Goal: Information Seeking & Learning: Learn about a topic

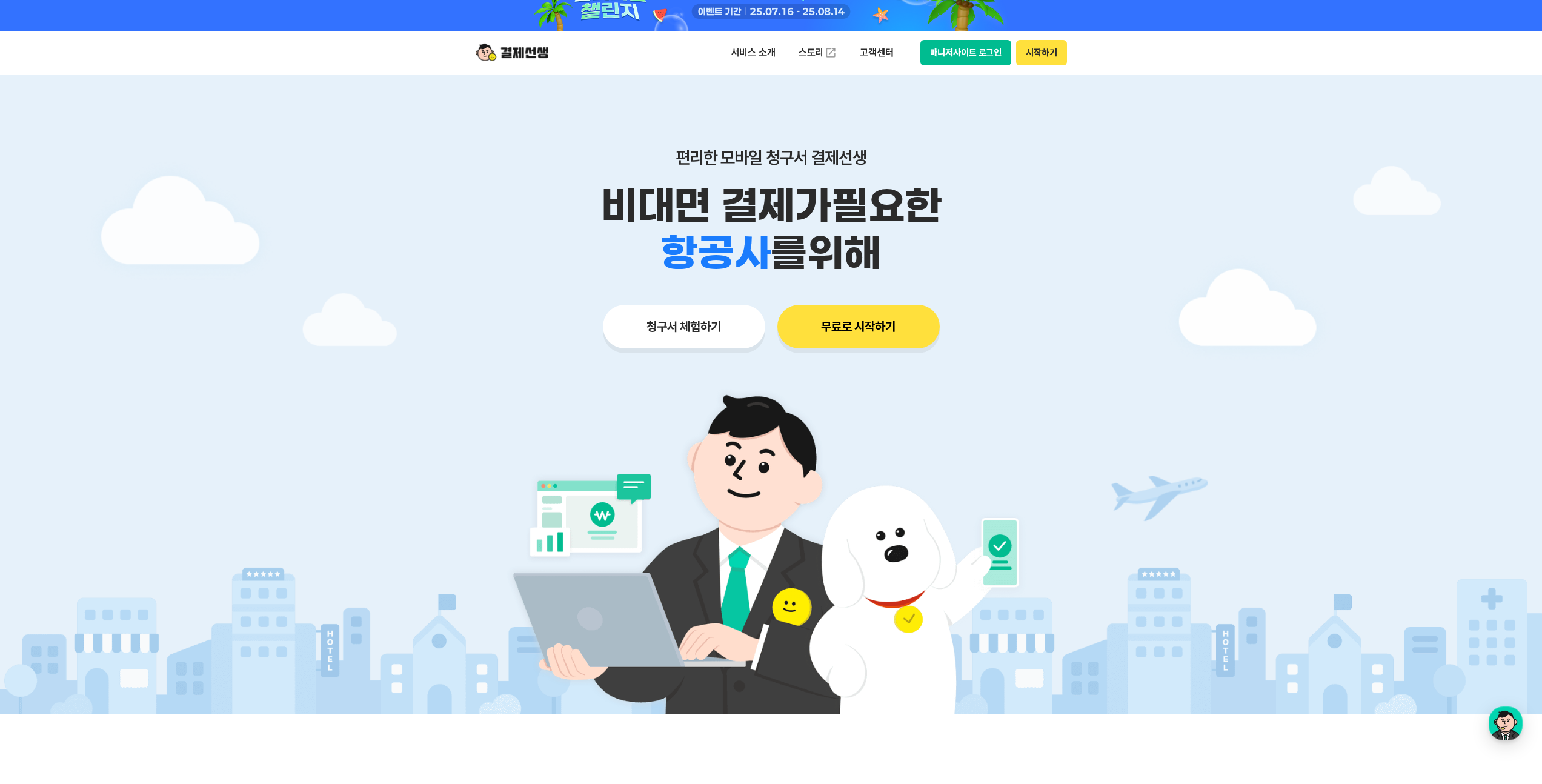
scroll to position [6, 0]
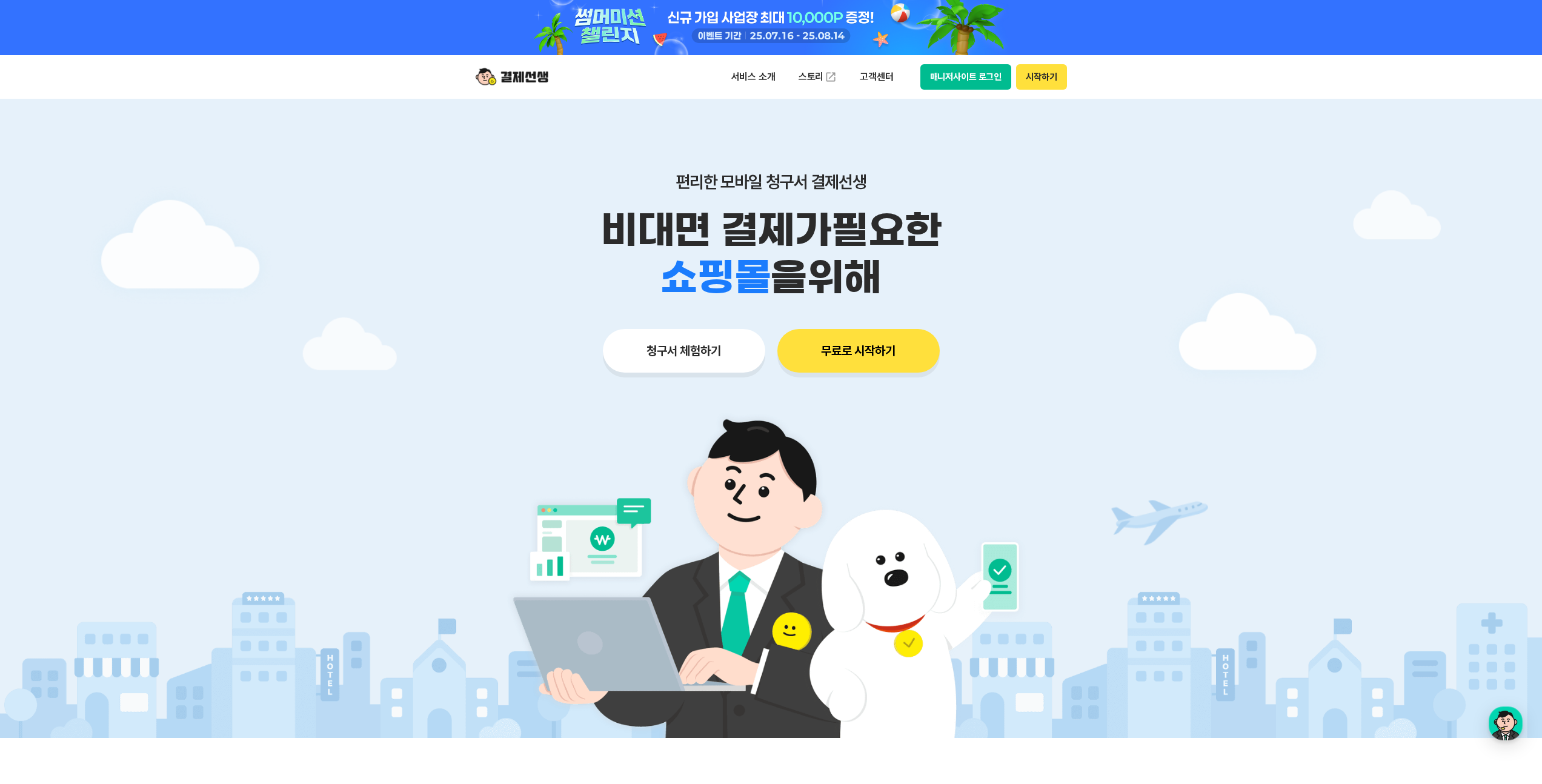
click at [1283, 201] on div at bounding box center [771, 418] width 1542 height 639
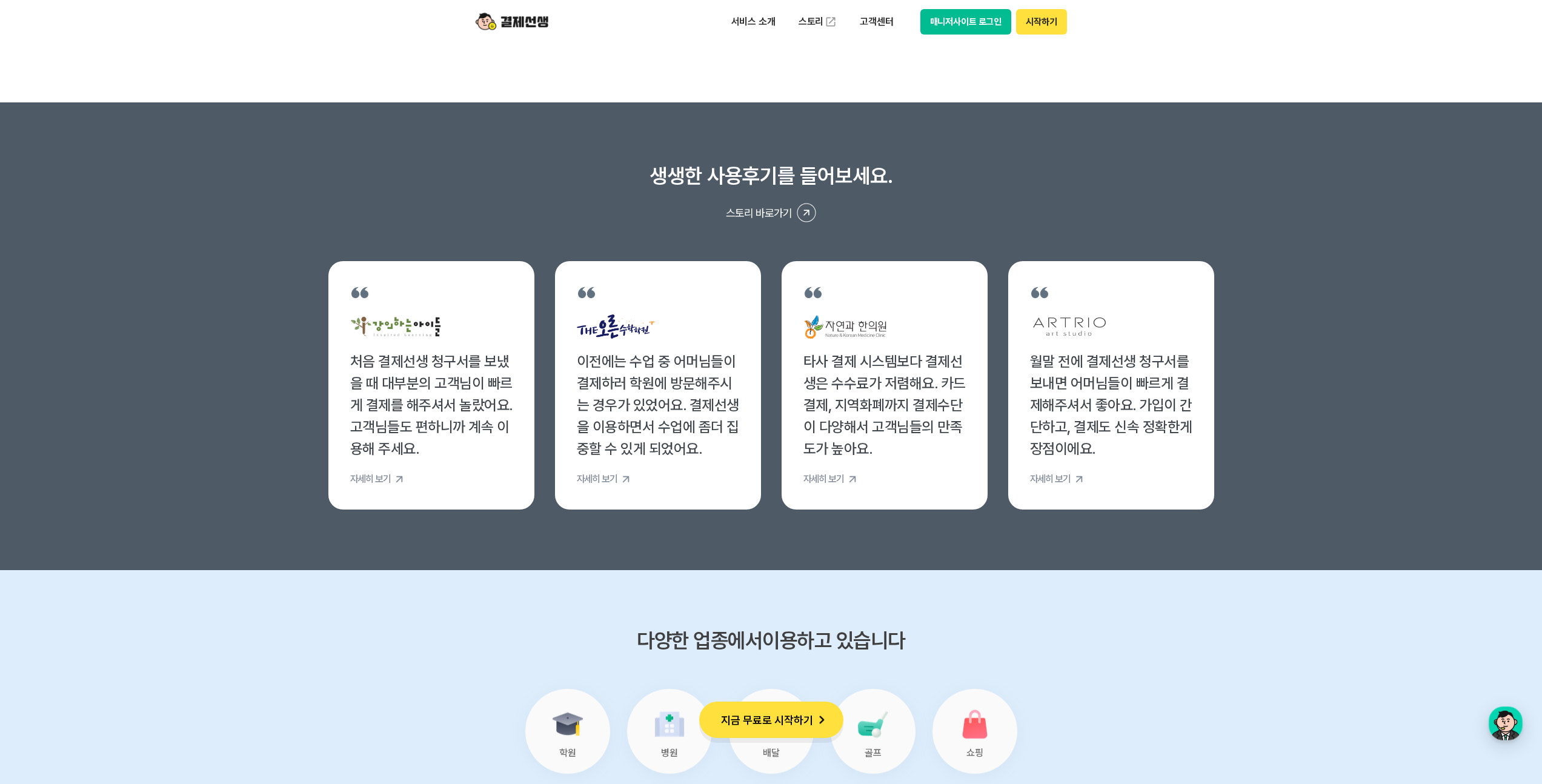
scroll to position [4718, 0]
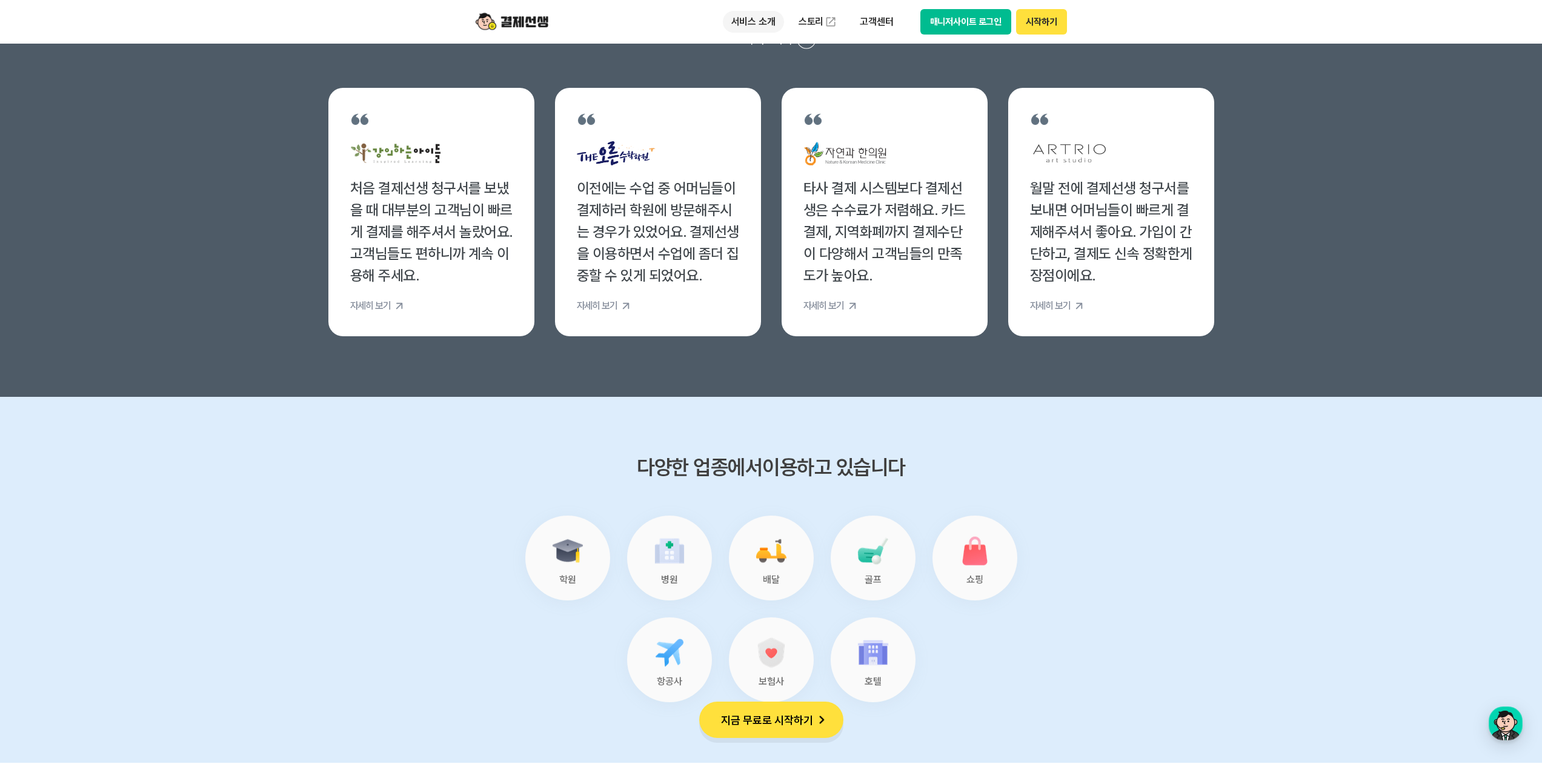
click at [746, 22] on p "서비스 소개" at bounding box center [754, 21] width 61 height 22
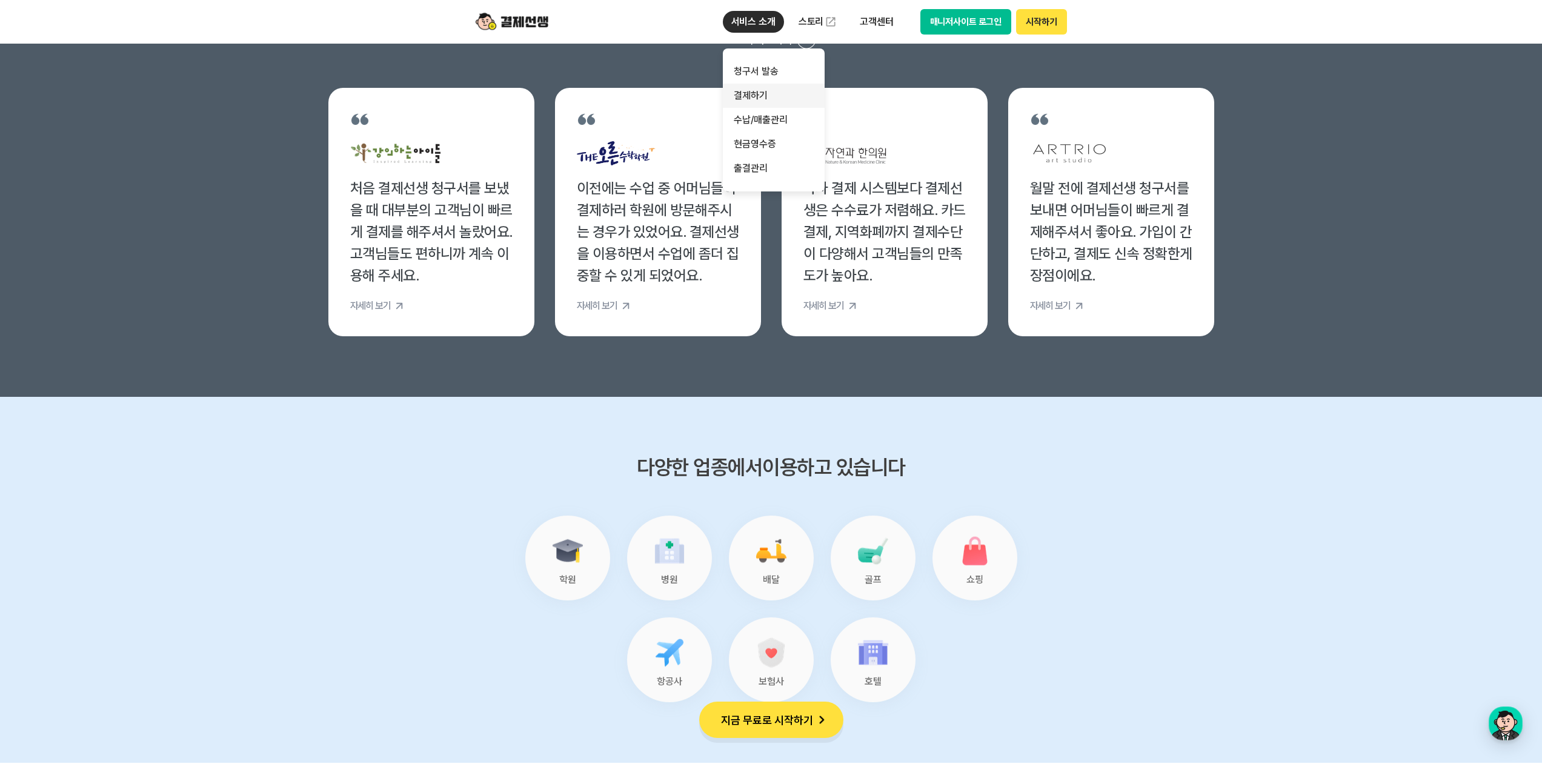
click at [784, 91] on link "결제하기" at bounding box center [774, 96] width 102 height 24
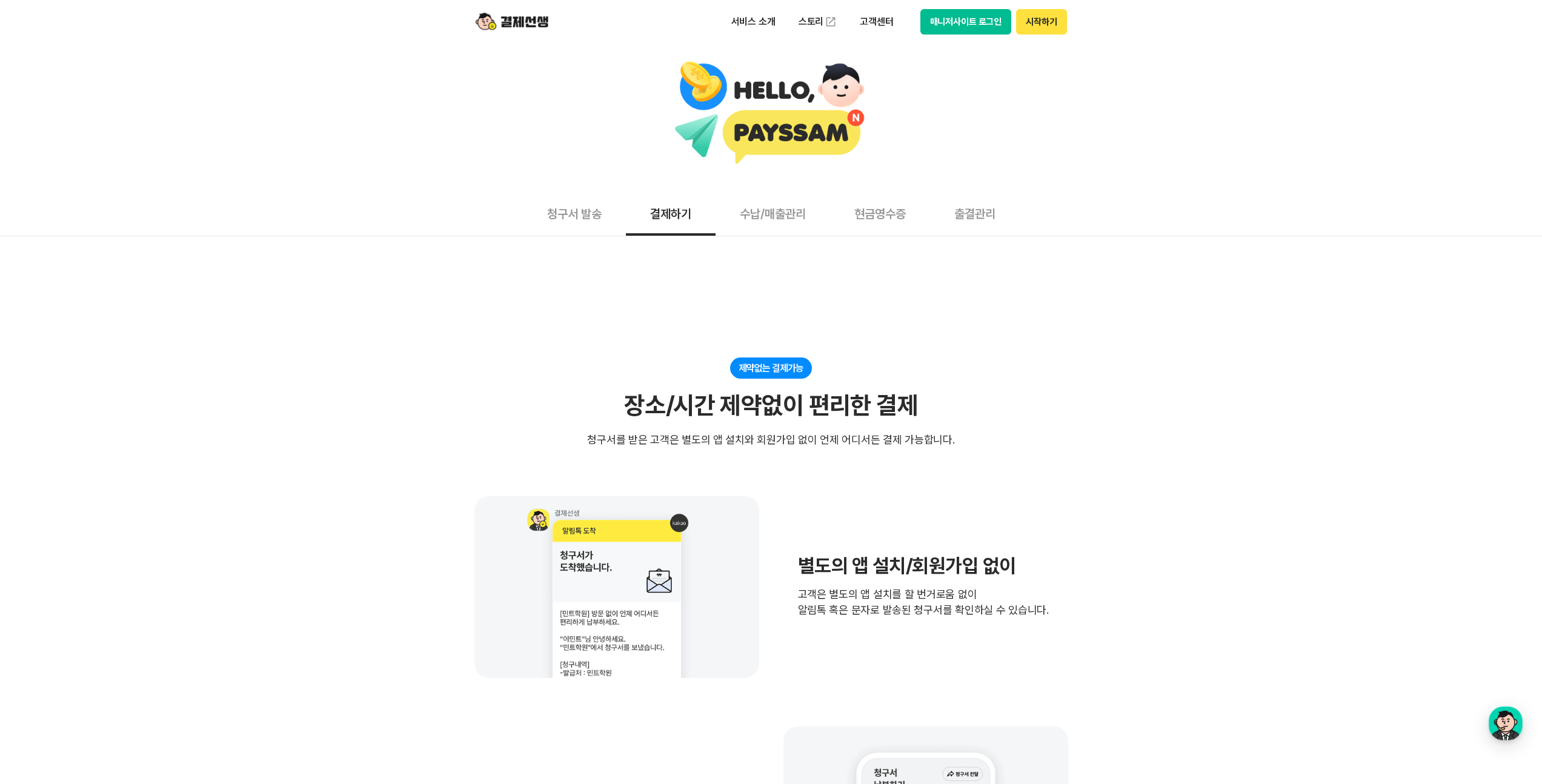
click at [776, 219] on button "수납/매출관리" at bounding box center [773, 213] width 115 height 45
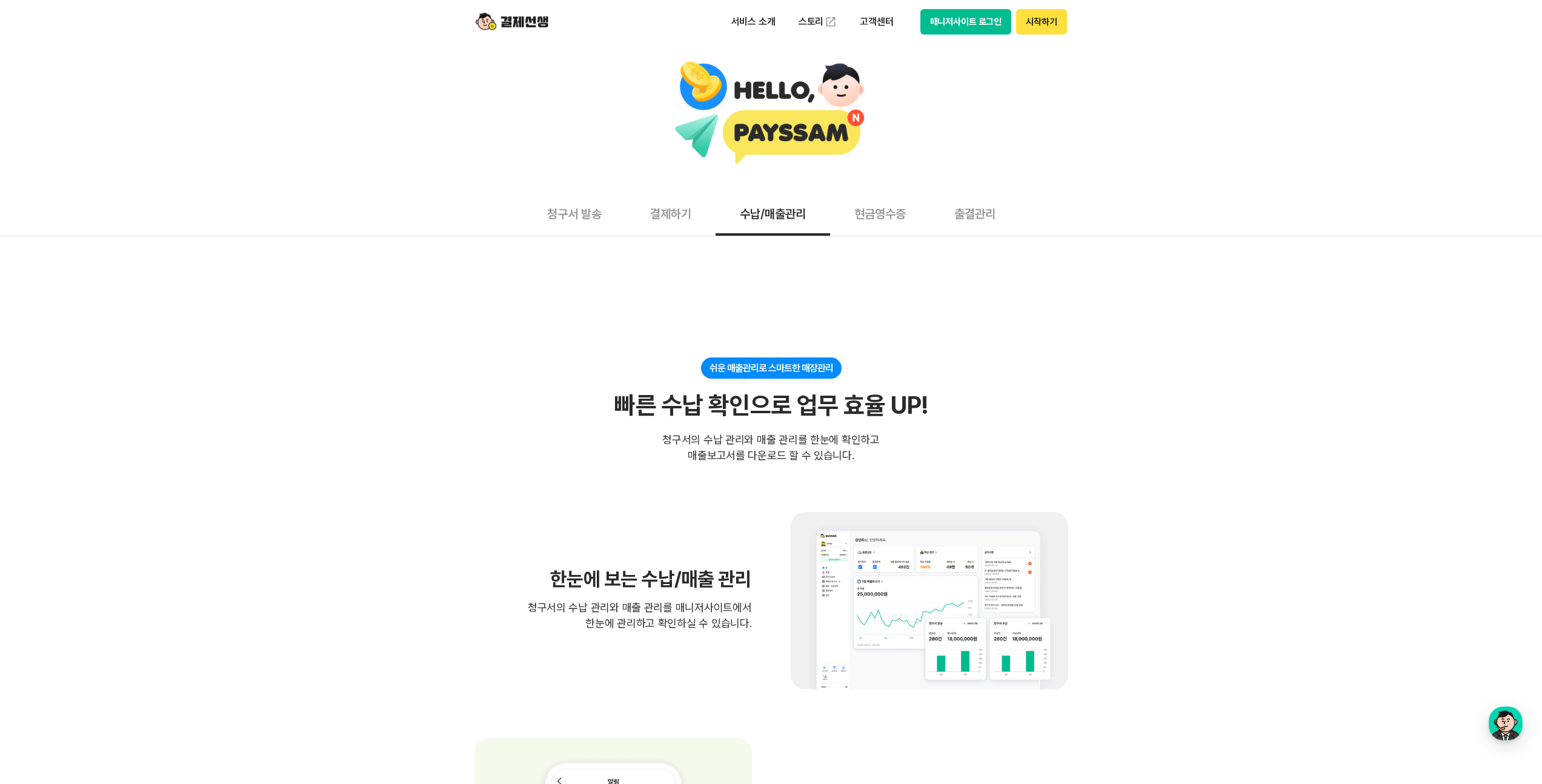
click at [926, 235] on button "현금영수증" at bounding box center [880, 213] width 100 height 45
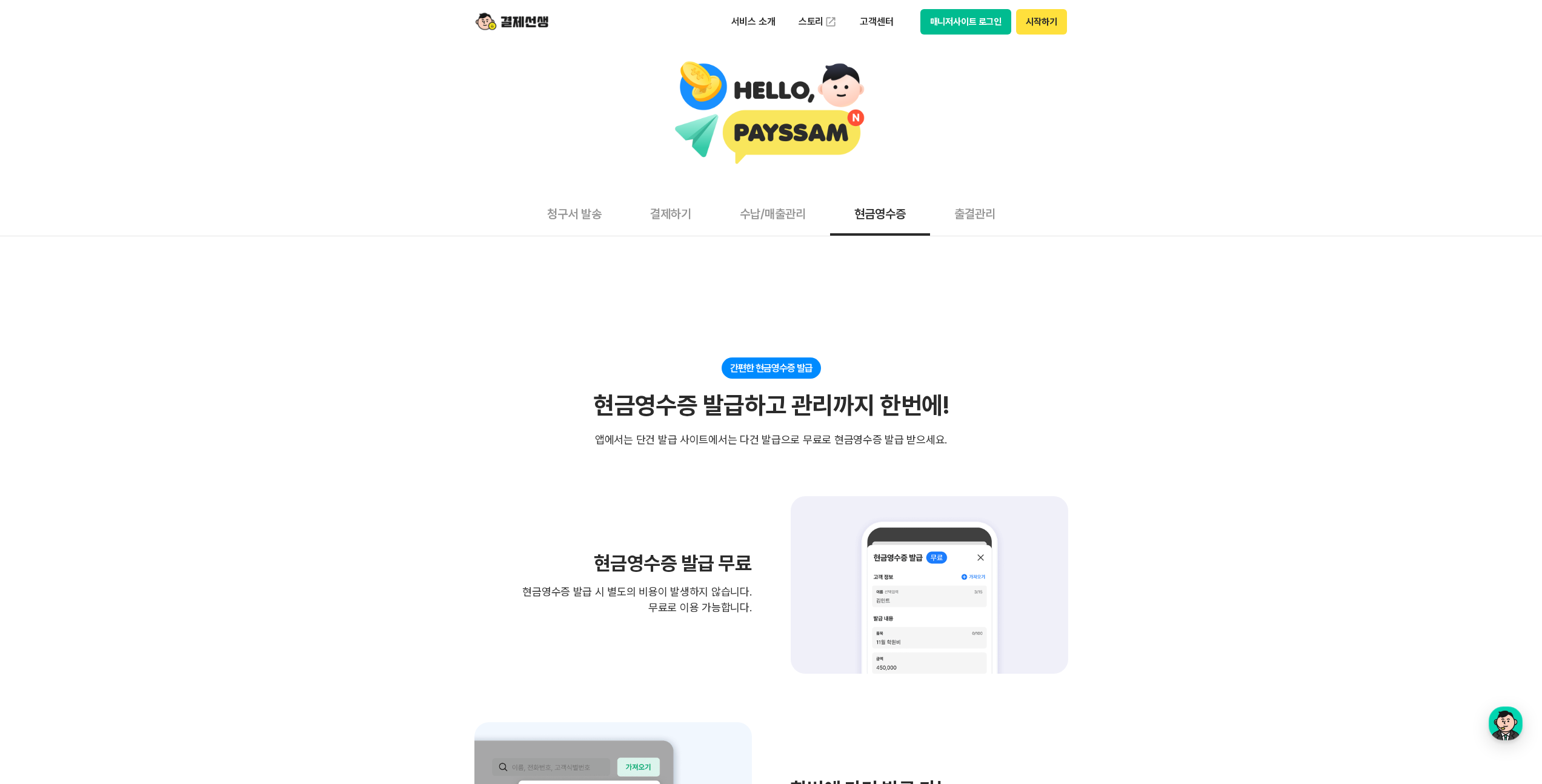
click at [973, 229] on button "출결관리" at bounding box center [975, 213] width 89 height 45
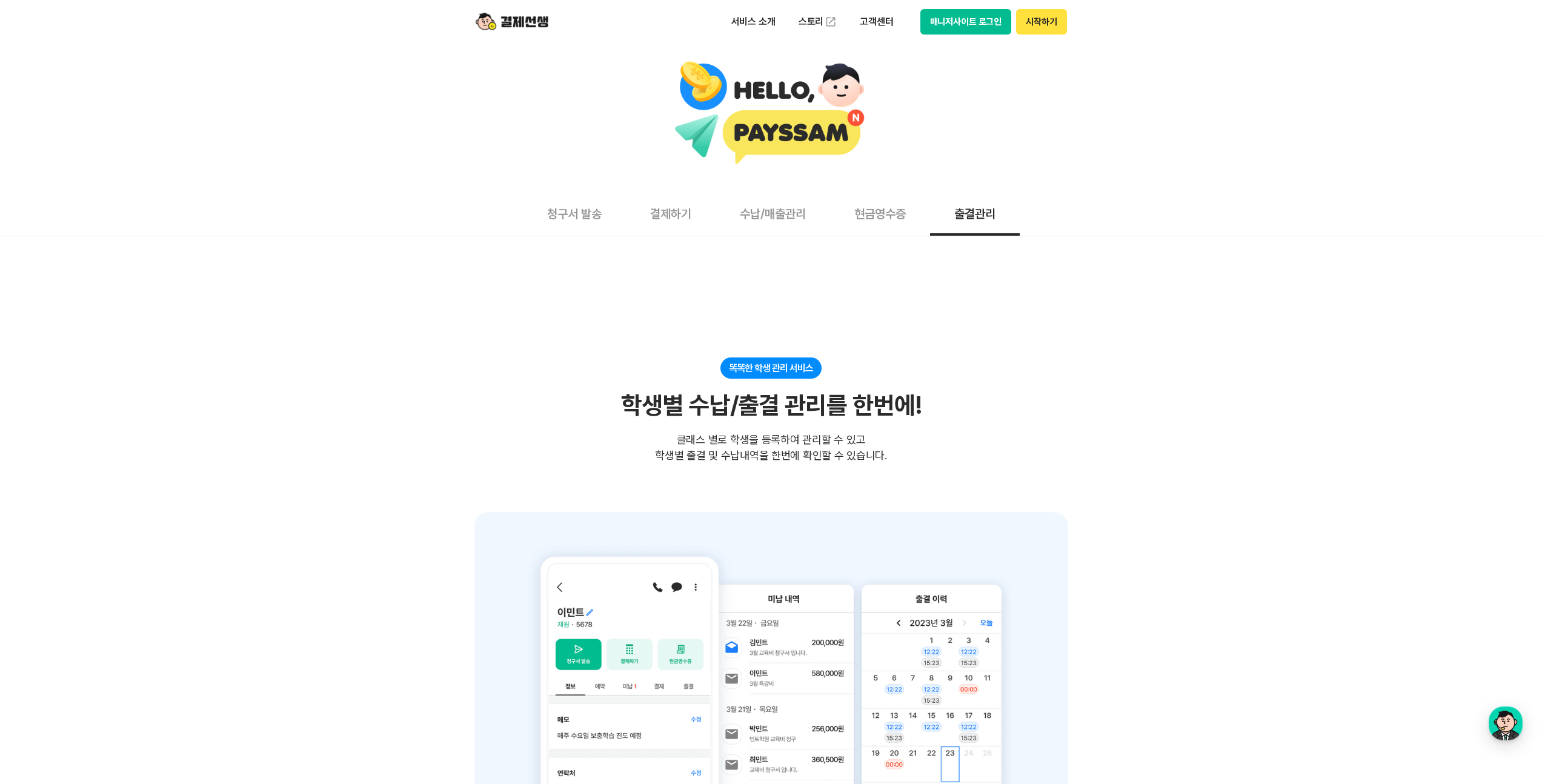
click at [643, 218] on button "결제하기" at bounding box center [671, 213] width 89 height 45
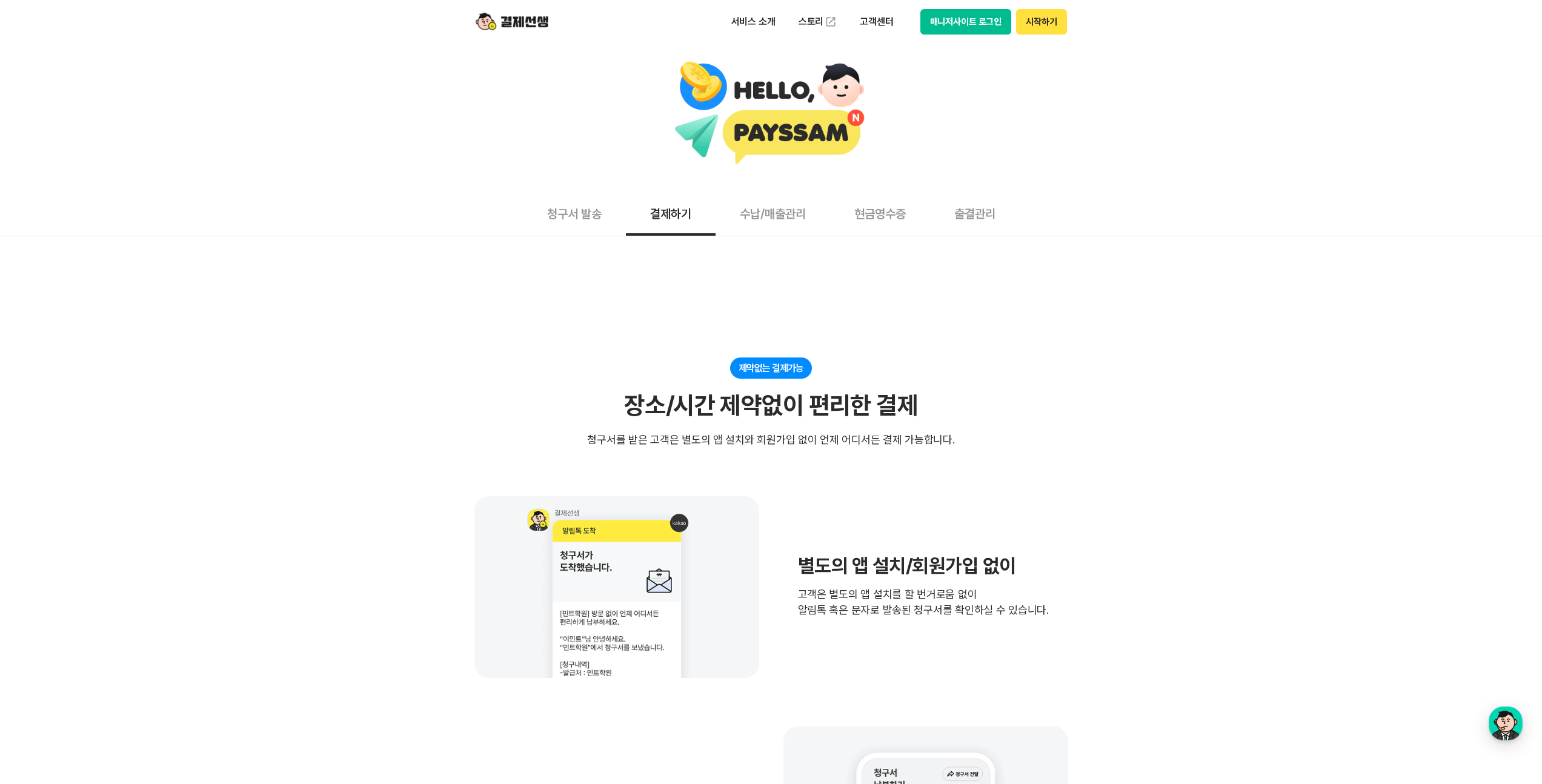
click at [798, 210] on button "수납/매출관리" at bounding box center [773, 213] width 115 height 45
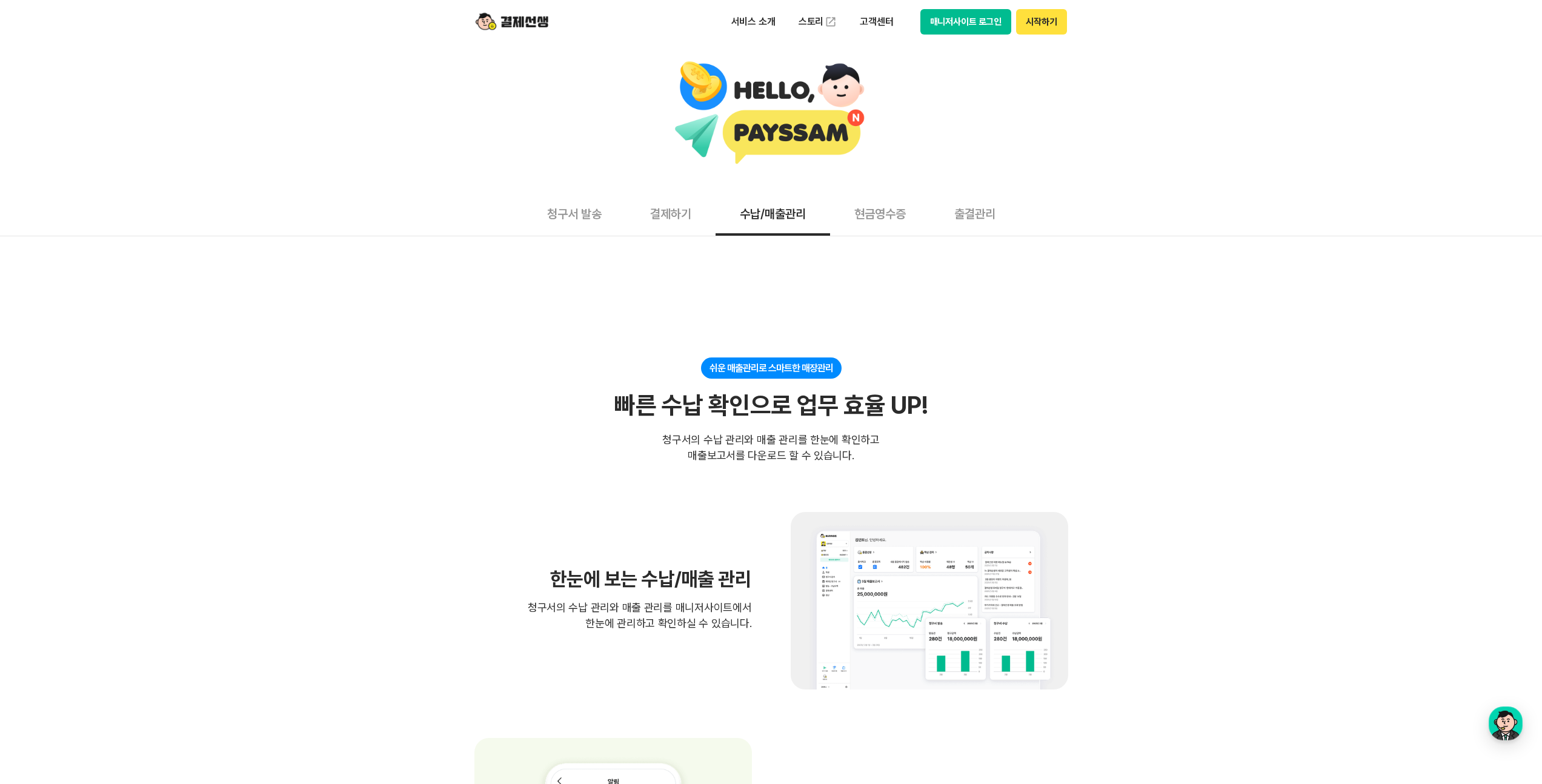
click at [883, 222] on button "현금영수증" at bounding box center [880, 213] width 100 height 45
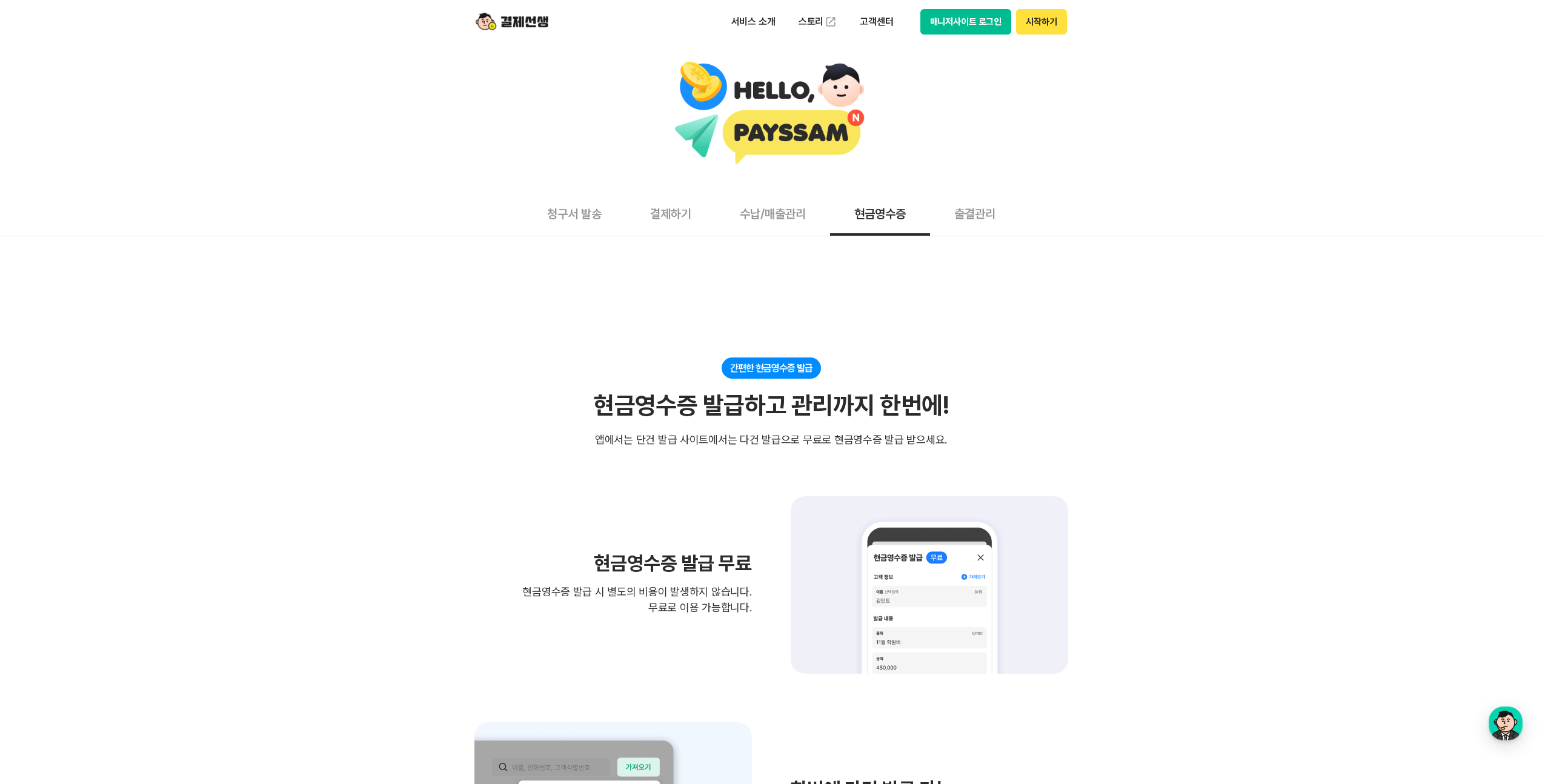
click at [777, 218] on button "수납/매출관리" at bounding box center [773, 213] width 115 height 45
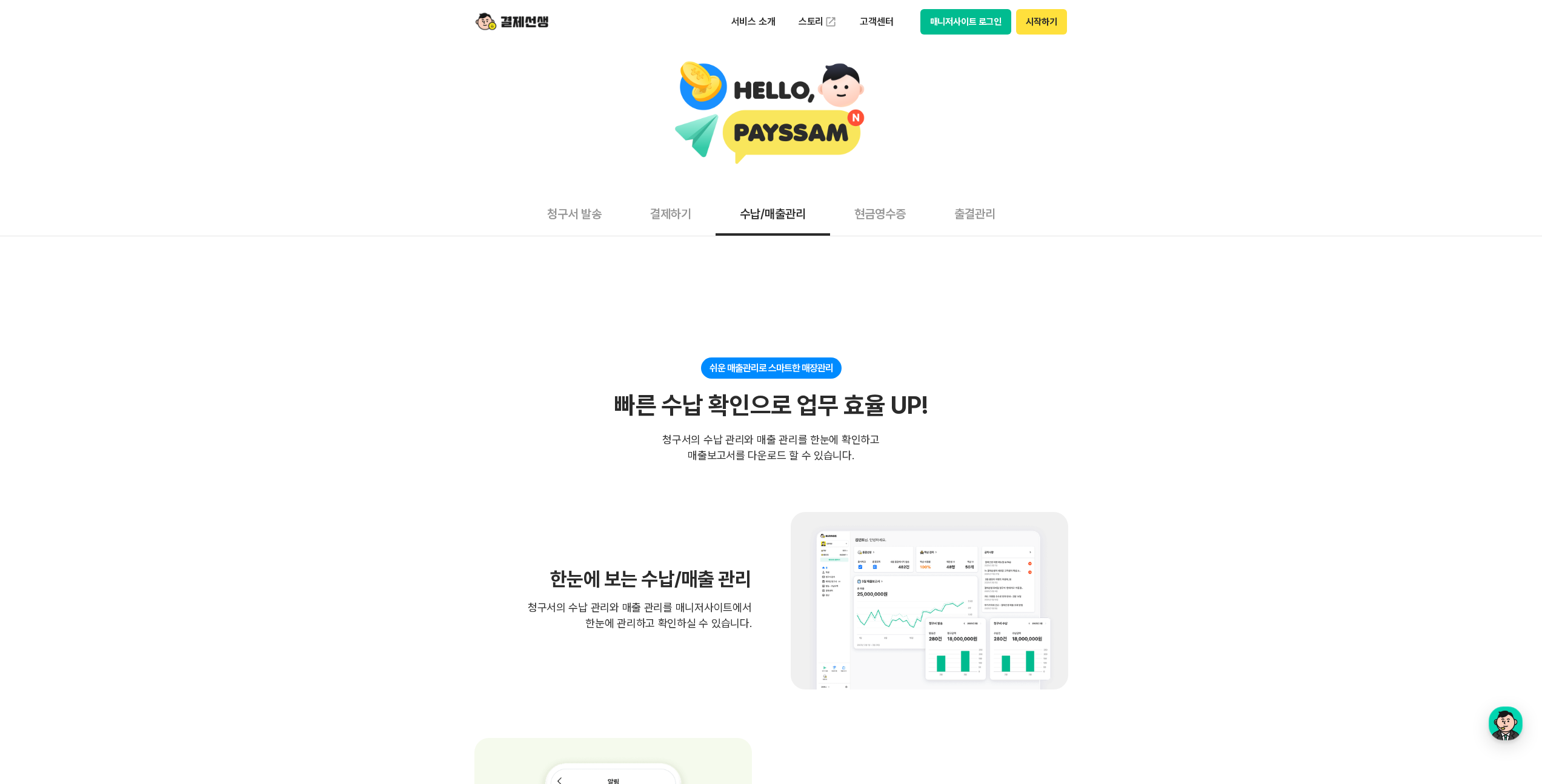
click at [662, 198] on button "결제하기" at bounding box center [671, 213] width 89 height 45
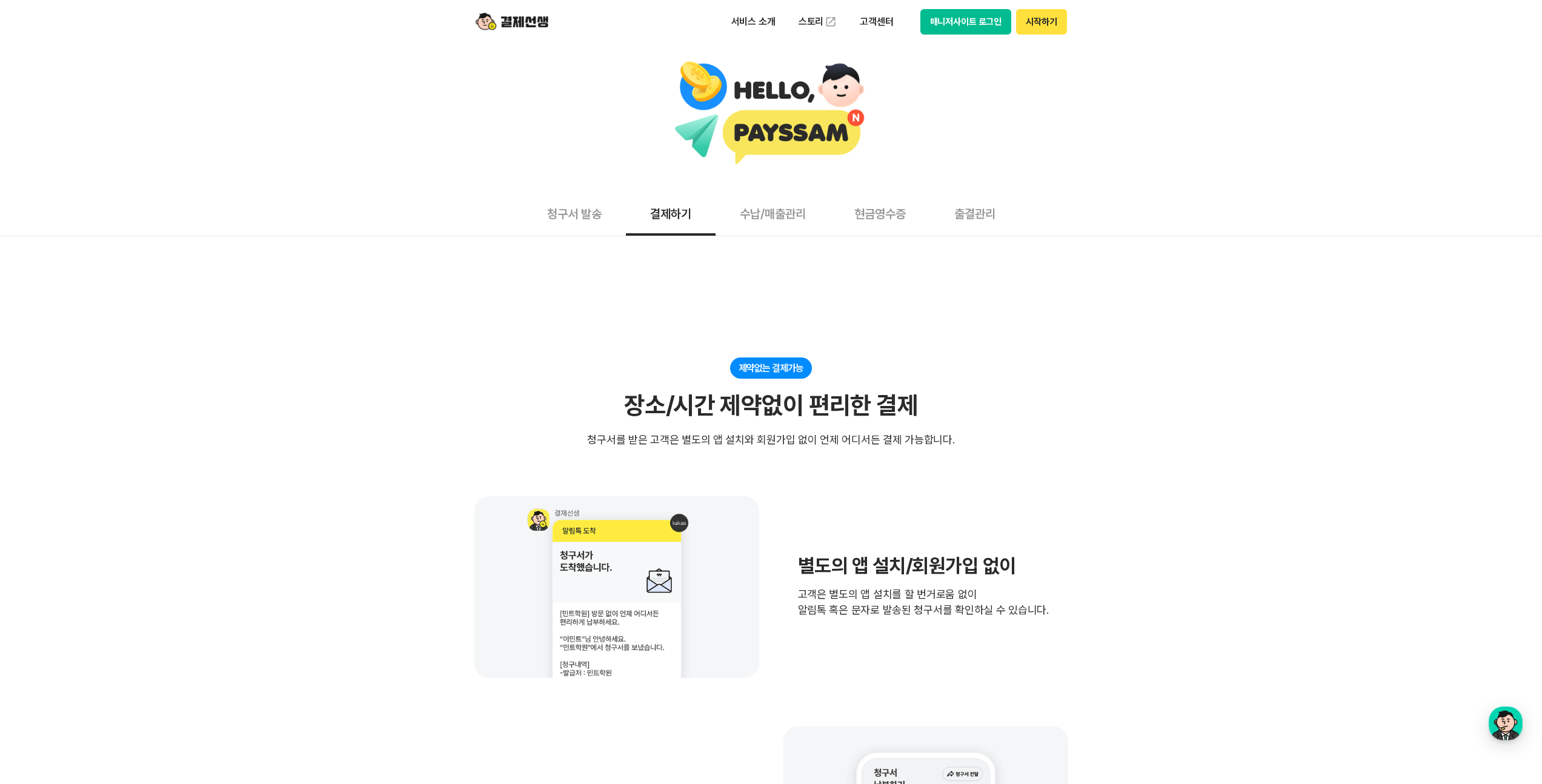
click at [790, 227] on button "수납/매출관리" at bounding box center [773, 213] width 115 height 45
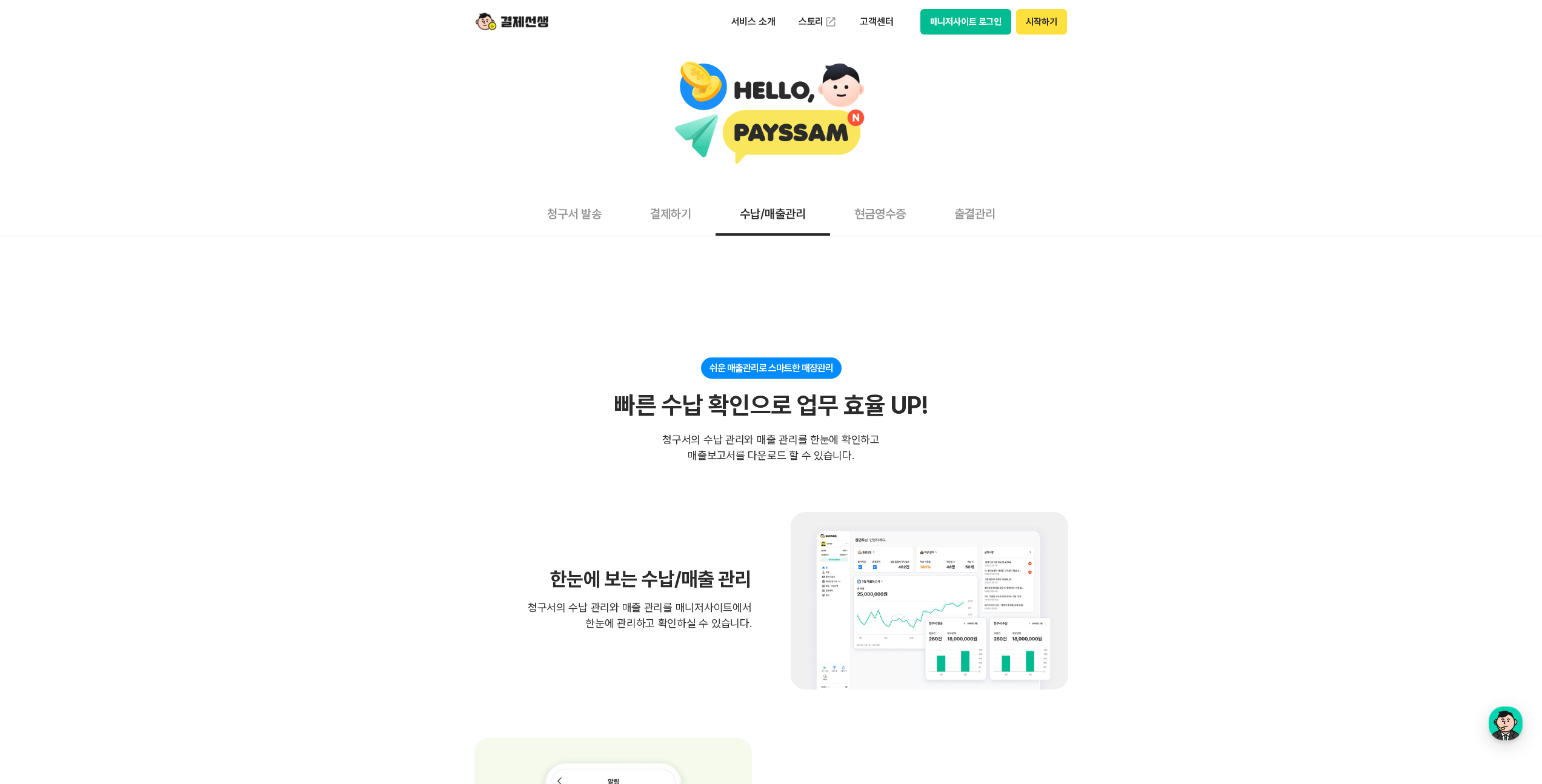
click at [895, 222] on button "현금영수증" at bounding box center [880, 213] width 100 height 45
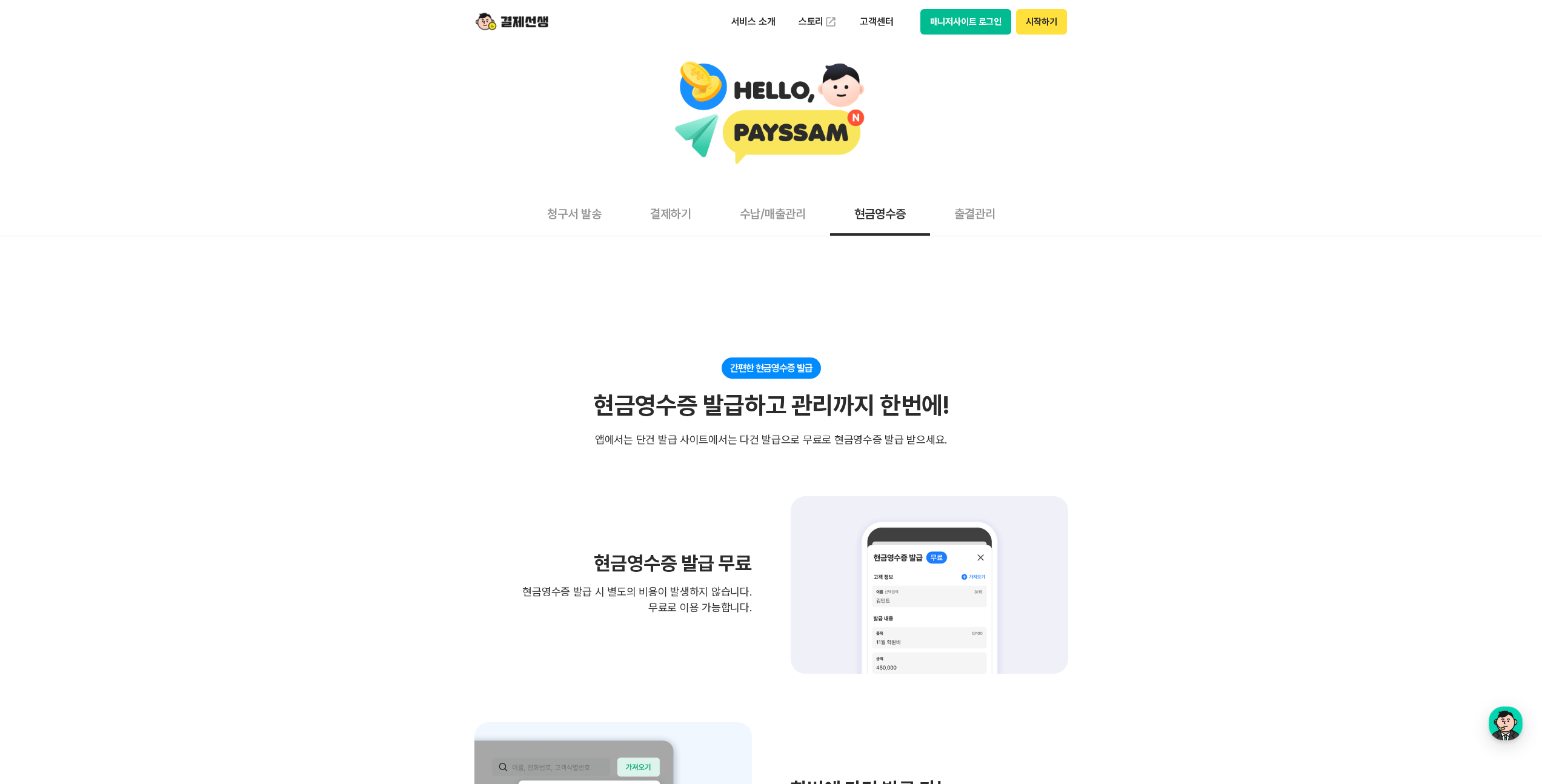
click at [747, 211] on button "수납/매출관리" at bounding box center [773, 213] width 115 height 45
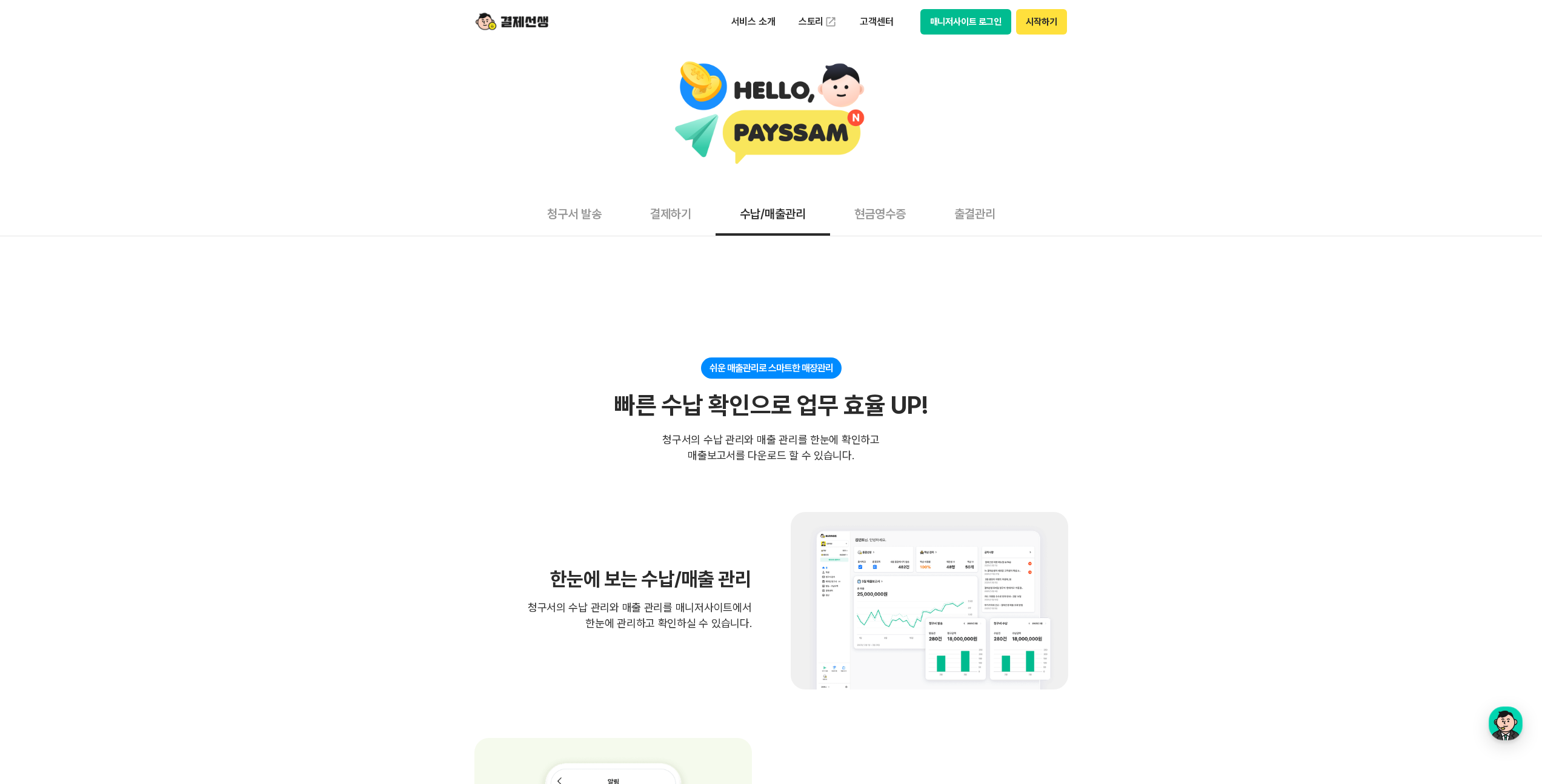
click at [549, 213] on button "청구서 발송" at bounding box center [574, 213] width 103 height 45
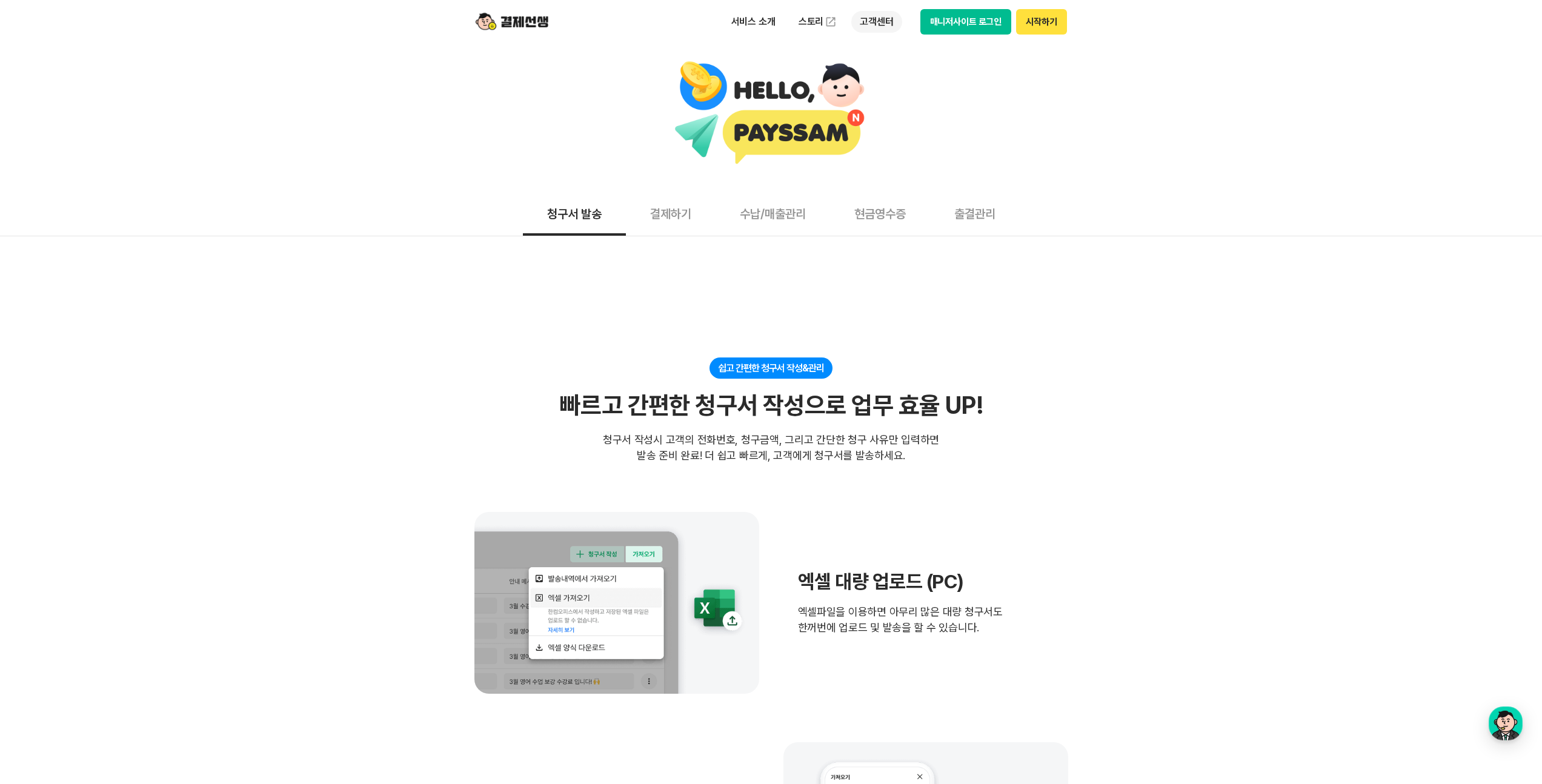
click at [873, 25] on p "고객센터" at bounding box center [876, 21] width 50 height 22
click at [830, 20] on img at bounding box center [830, 21] width 12 height 12
click at [763, 23] on p "서비스 소개" at bounding box center [754, 21] width 61 height 22
click at [509, 16] on img at bounding box center [512, 22] width 73 height 23
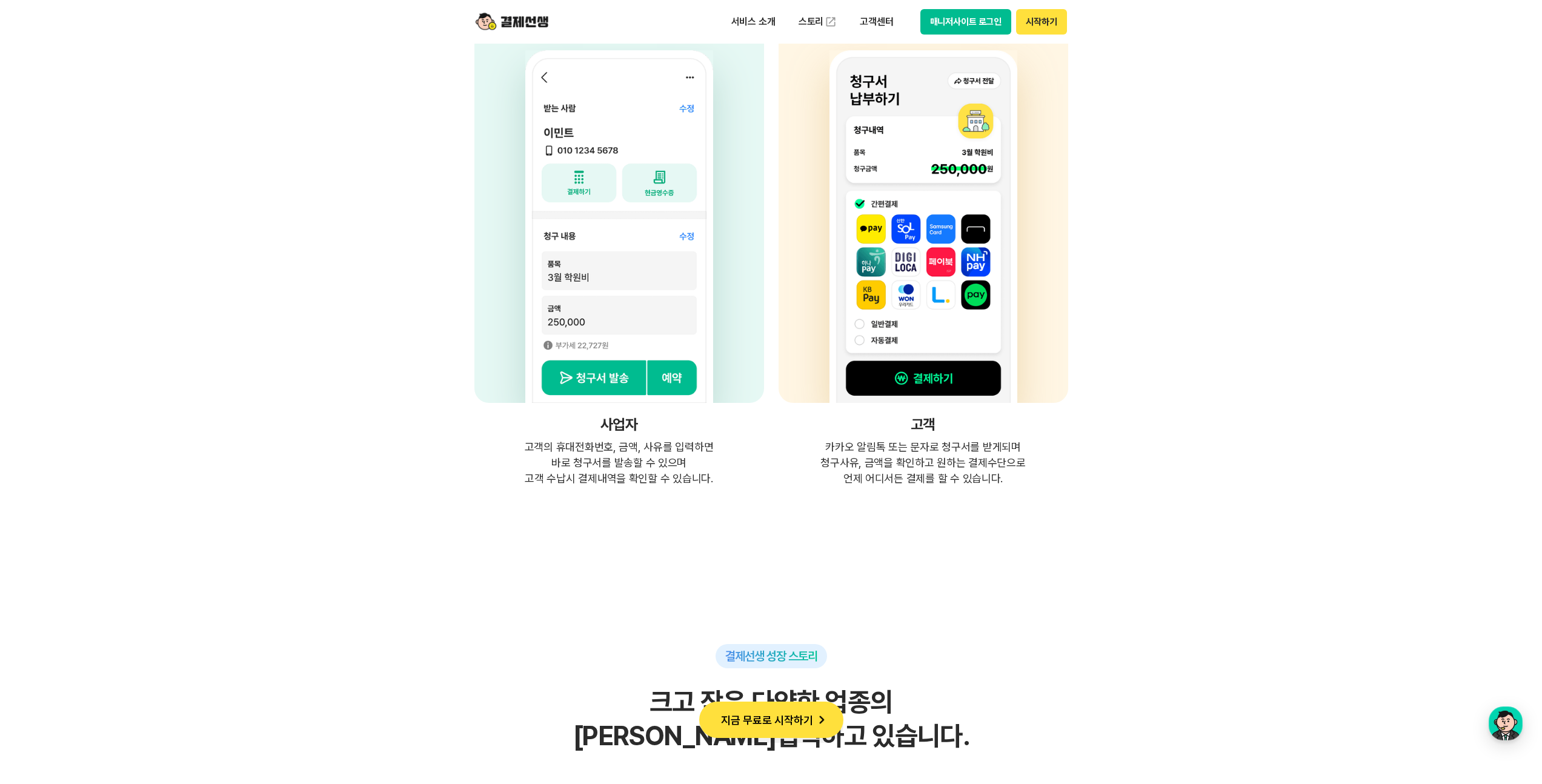
scroll to position [3088, 0]
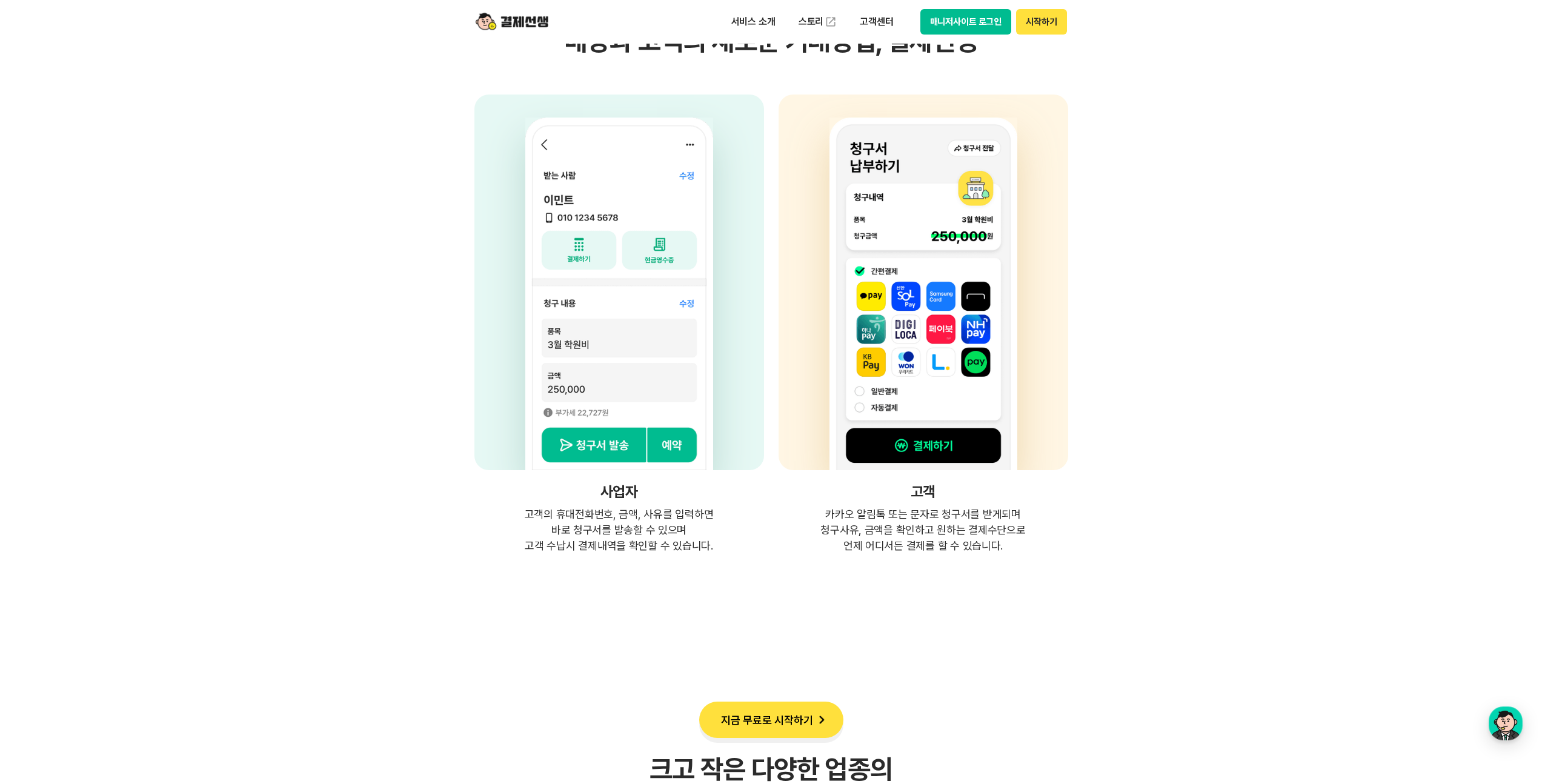
click at [1070, 534] on section "간단한 청구서 발송, 편리한 수납! 청구수납 서비스의 혁신! 매장과 고객의 새로운 거래방법, 결제선생 사업자 고객의 휴대전화번호, 금액, 사유…" at bounding box center [771, 172] width 1542 height 762
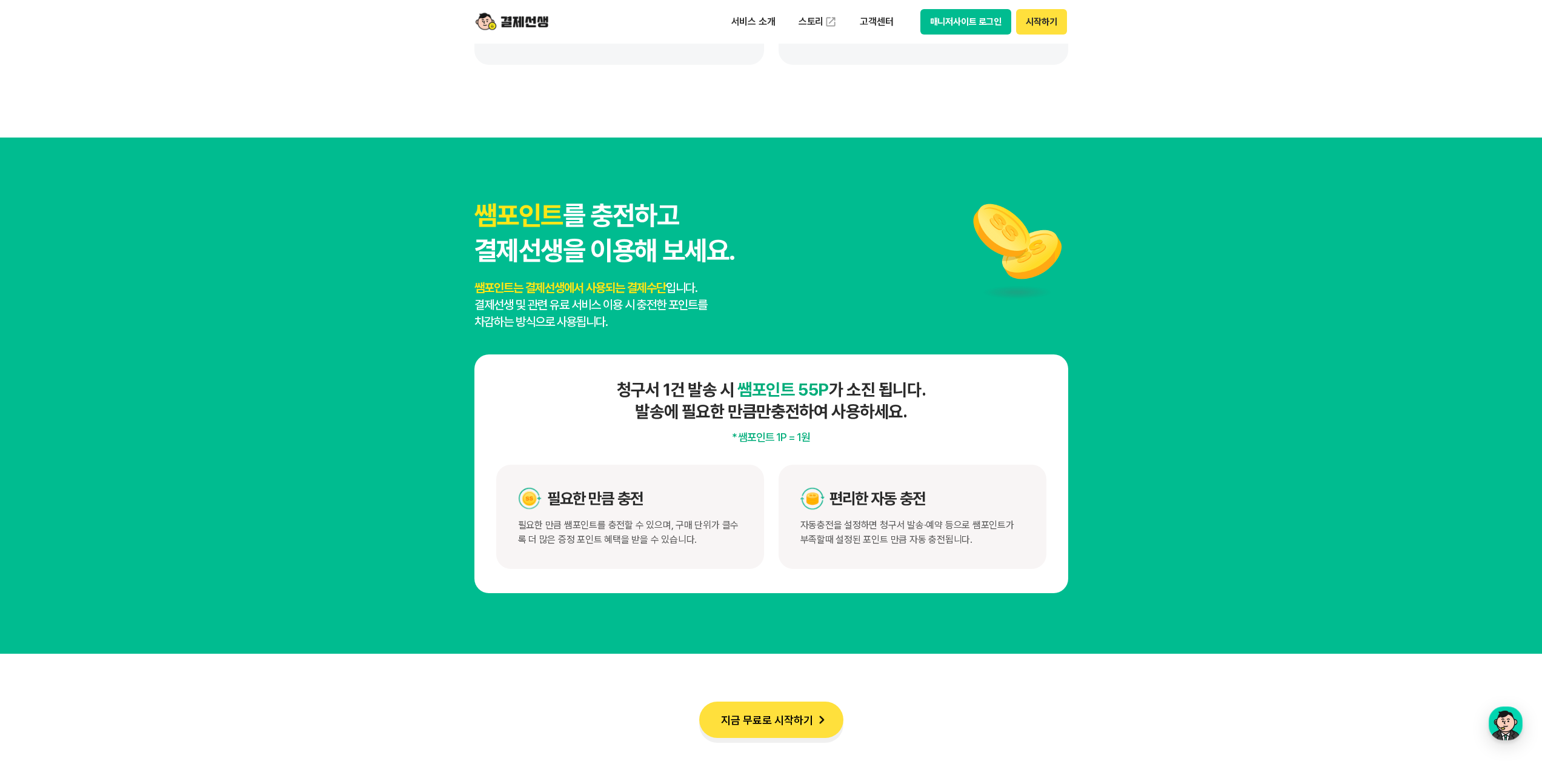
scroll to position [5689, 0]
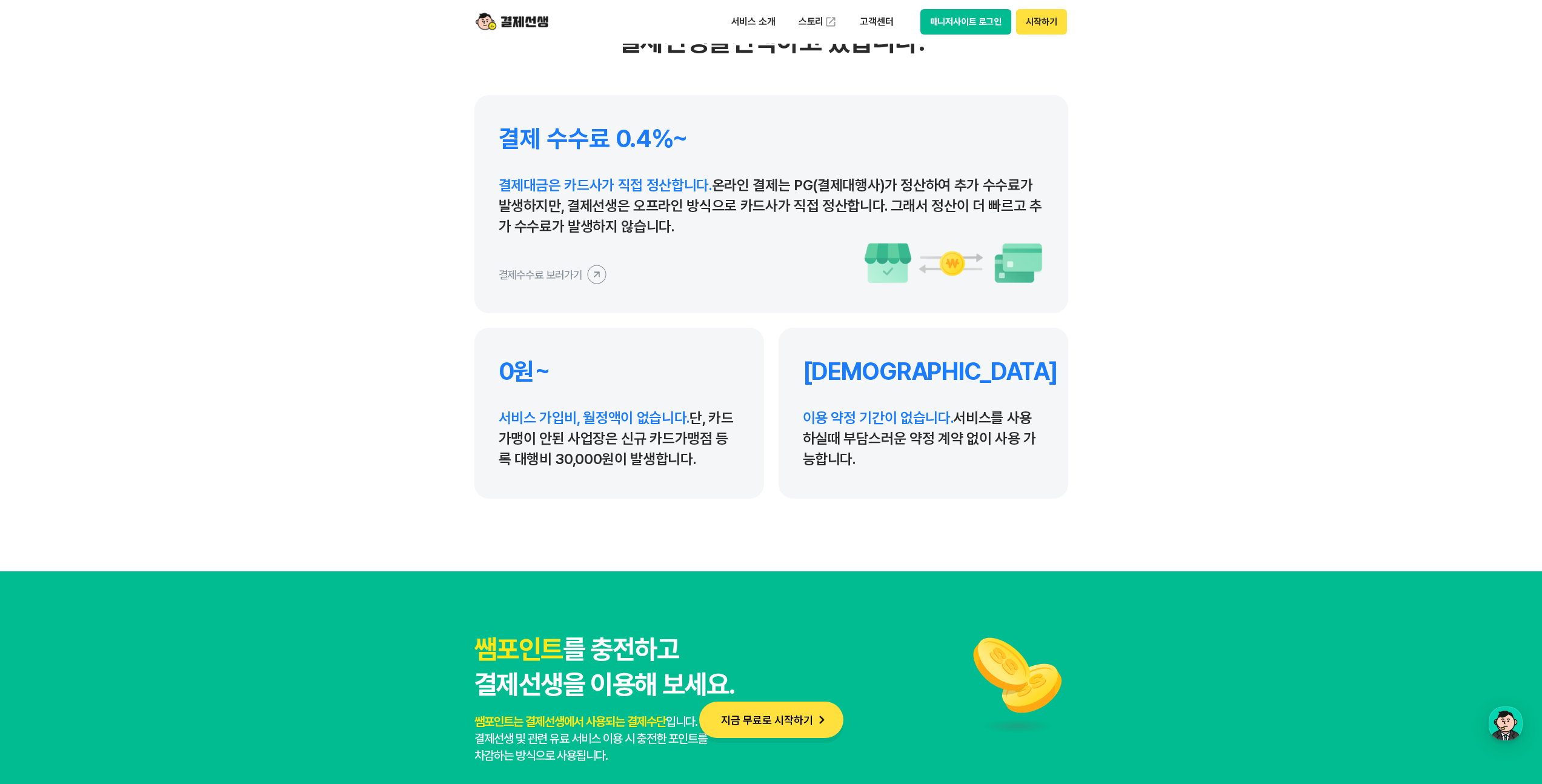
click at [594, 277] on icon at bounding box center [596, 274] width 27 height 27
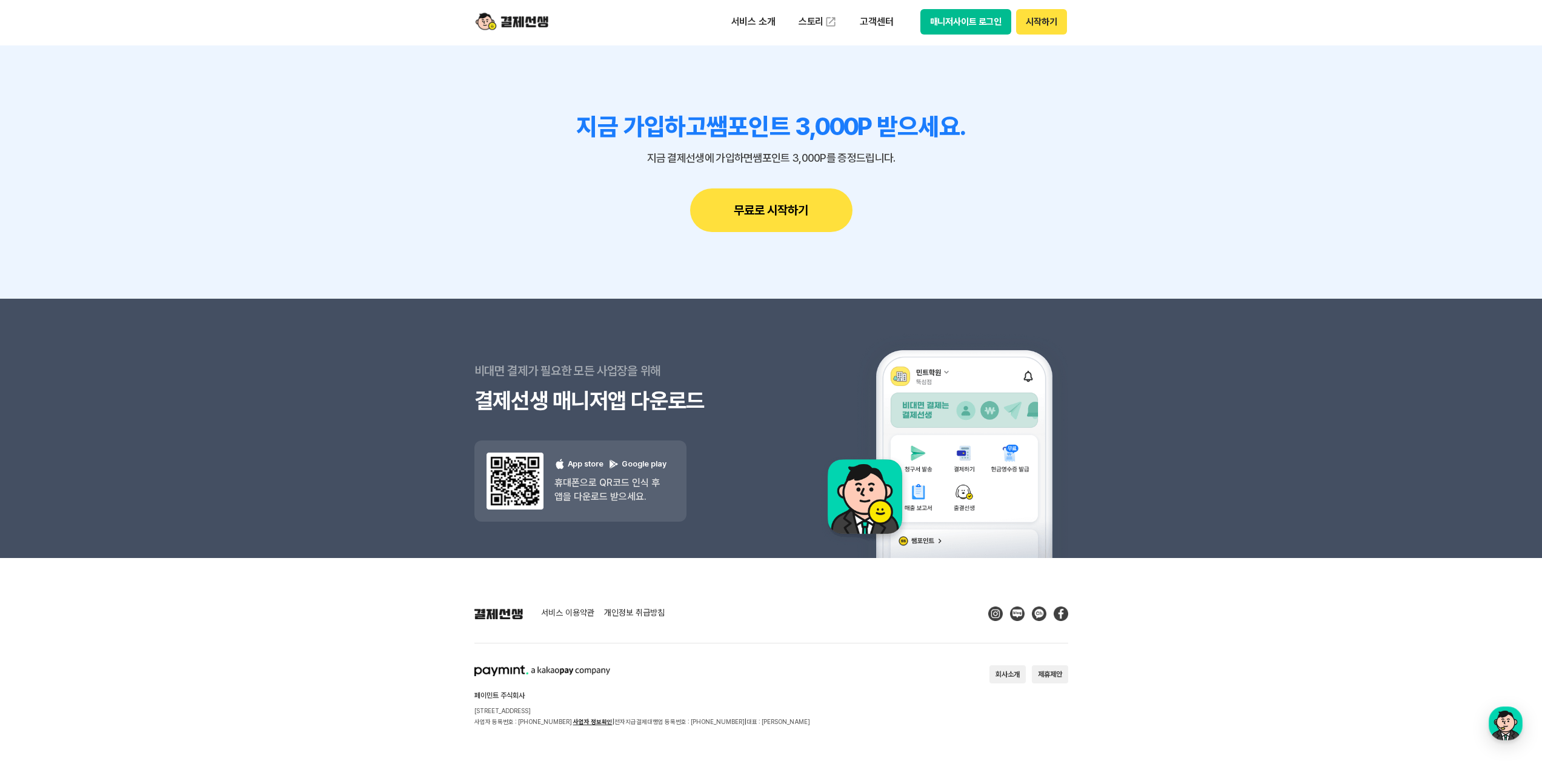
scroll to position [10682, 0]
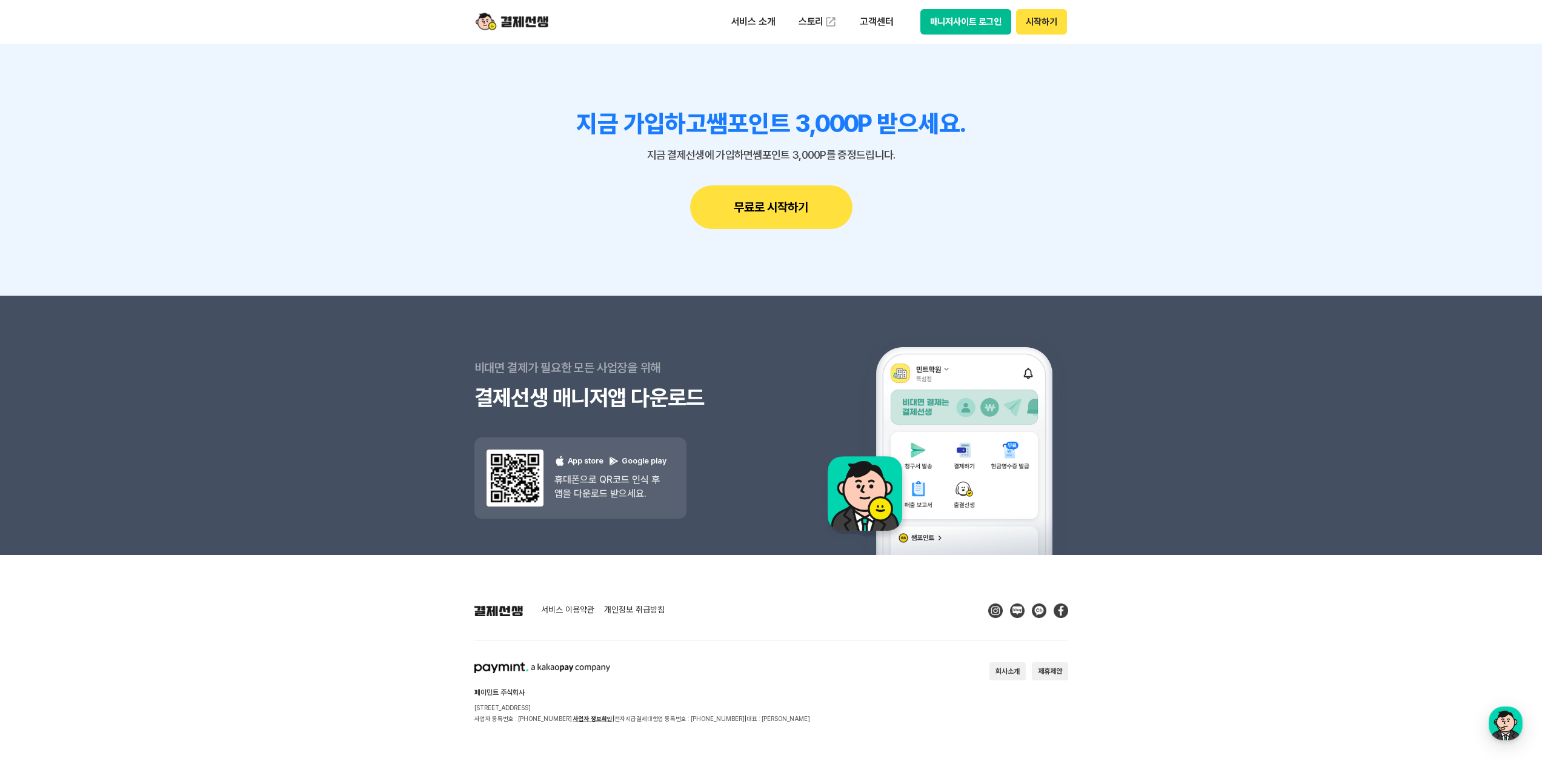
click at [710, 702] on p "[STREET_ADDRESS]" at bounding box center [642, 707] width 335 height 11
drag, startPoint x: 894, startPoint y: 734, endPoint x: 883, endPoint y: 681, distance: 54.1
click at [883, 681] on footer "서비스 이용약관 개인정보 취급방침 페이민트 주식회사 [STREET_ADDRESS] 사업자 등록번호 : [PHONE_NUMBER] 사업자 정보확…" at bounding box center [771, 670] width 1542 height 230
click at [883, 681] on section "페이민트 주식회사 [STREET_ADDRESS] 사업자 등록번호 : [PHONE_NUMBER] 사업자 정보확인 | 전자지급결제대행업 등록번호 …" at bounding box center [771, 693] width 594 height 62
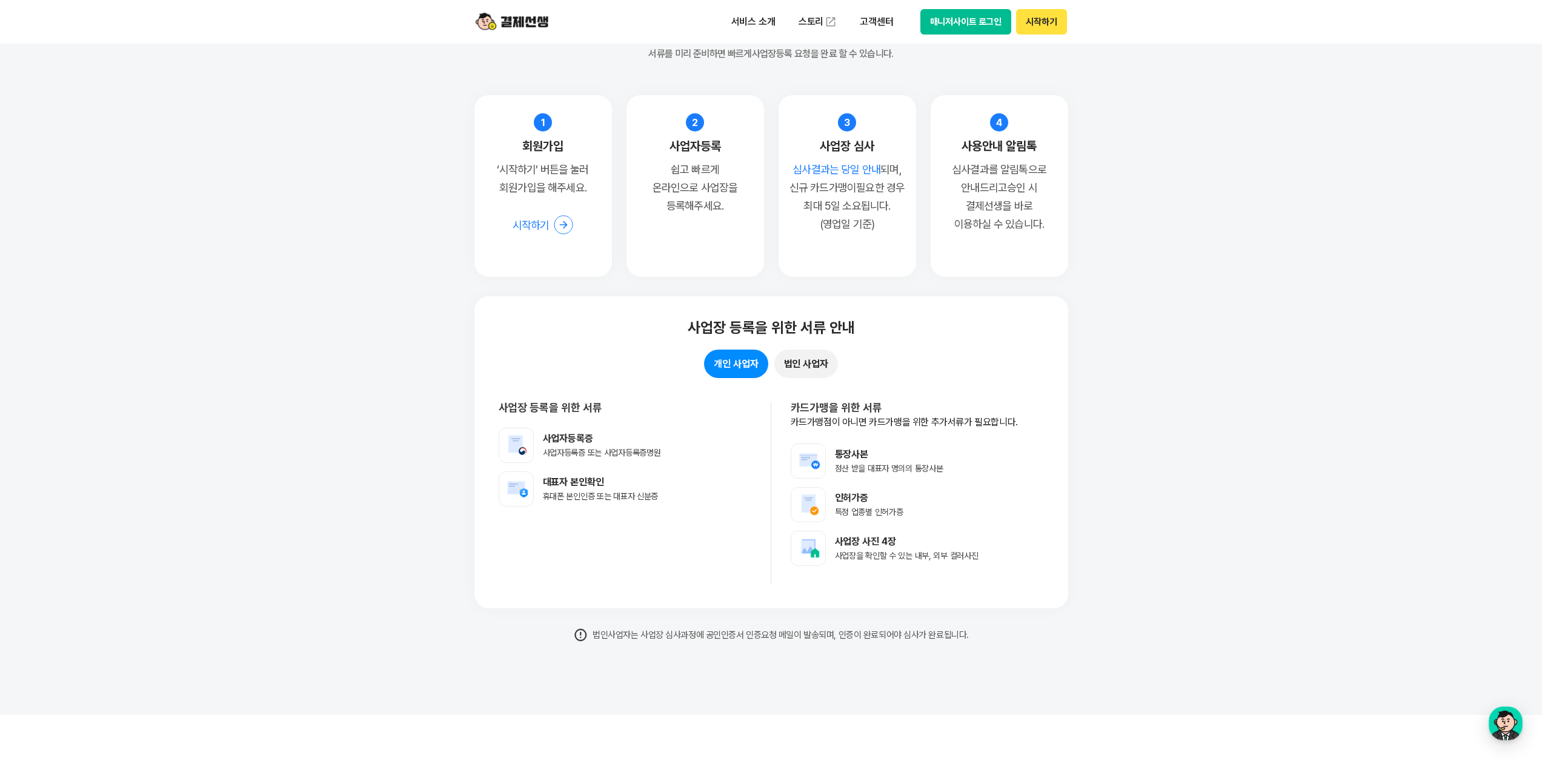
scroll to position [9334, 0]
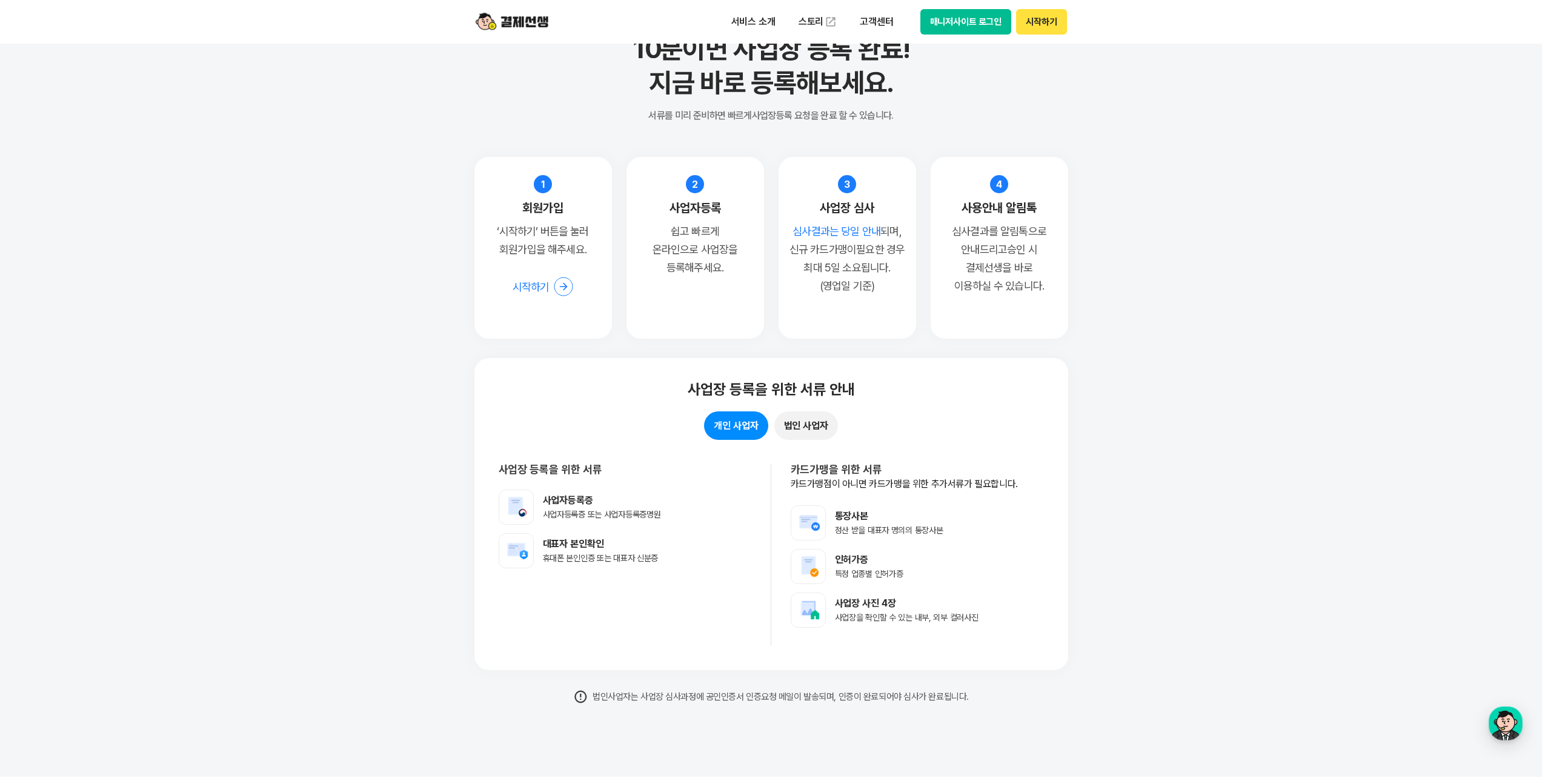
click at [799, 418] on button "법인 사업자" at bounding box center [806, 425] width 64 height 28
click at [710, 420] on button "개인 사업자" at bounding box center [736, 425] width 64 height 28
click at [829, 419] on button "법인 사업자" at bounding box center [806, 425] width 64 height 28
click at [793, 423] on button "법인 사업자" at bounding box center [806, 425] width 64 height 28
click at [778, 424] on button "법인 사업자" at bounding box center [806, 425] width 64 height 28
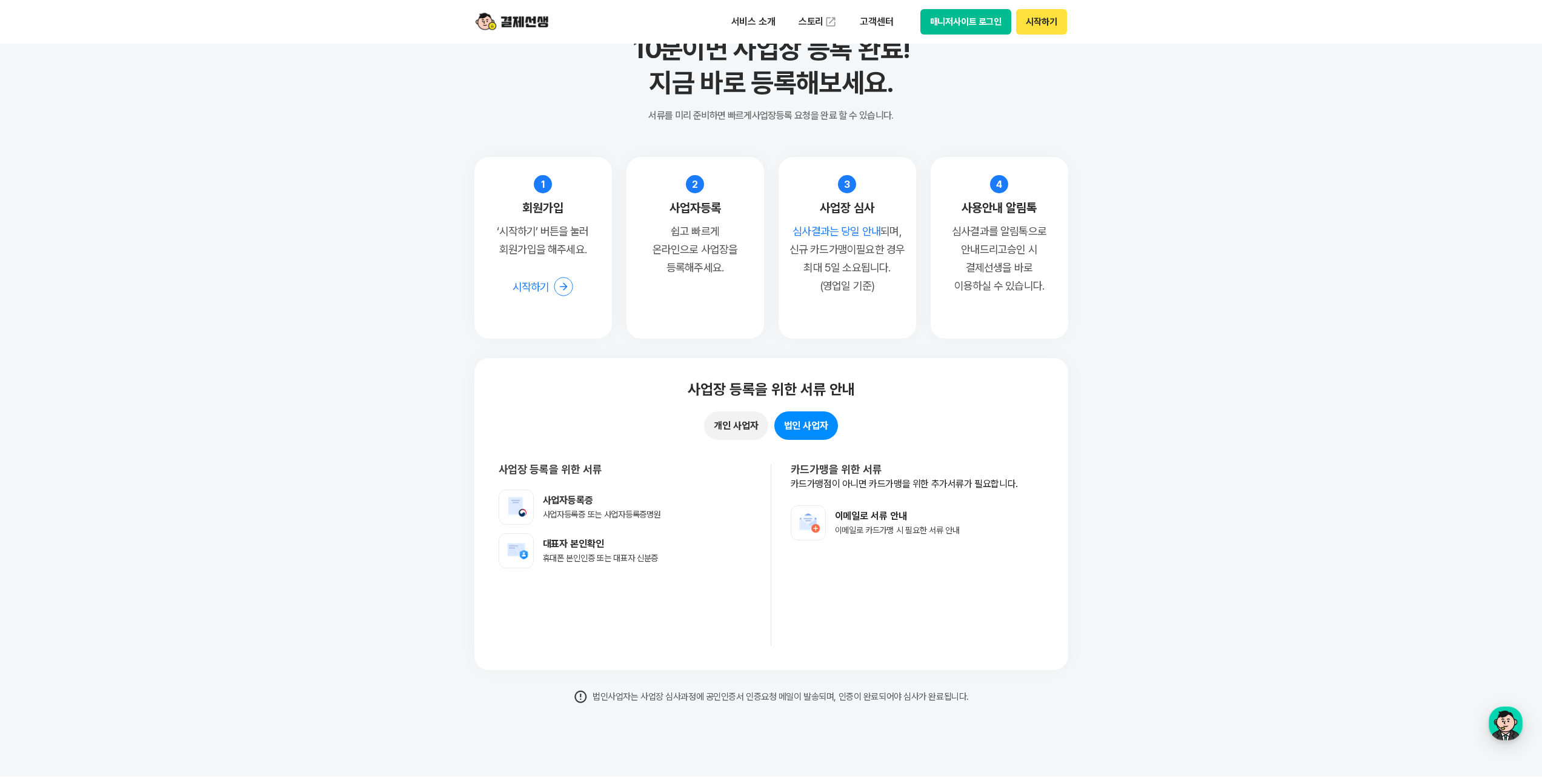
click at [726, 419] on button "개인 사업자" at bounding box center [736, 425] width 64 height 28
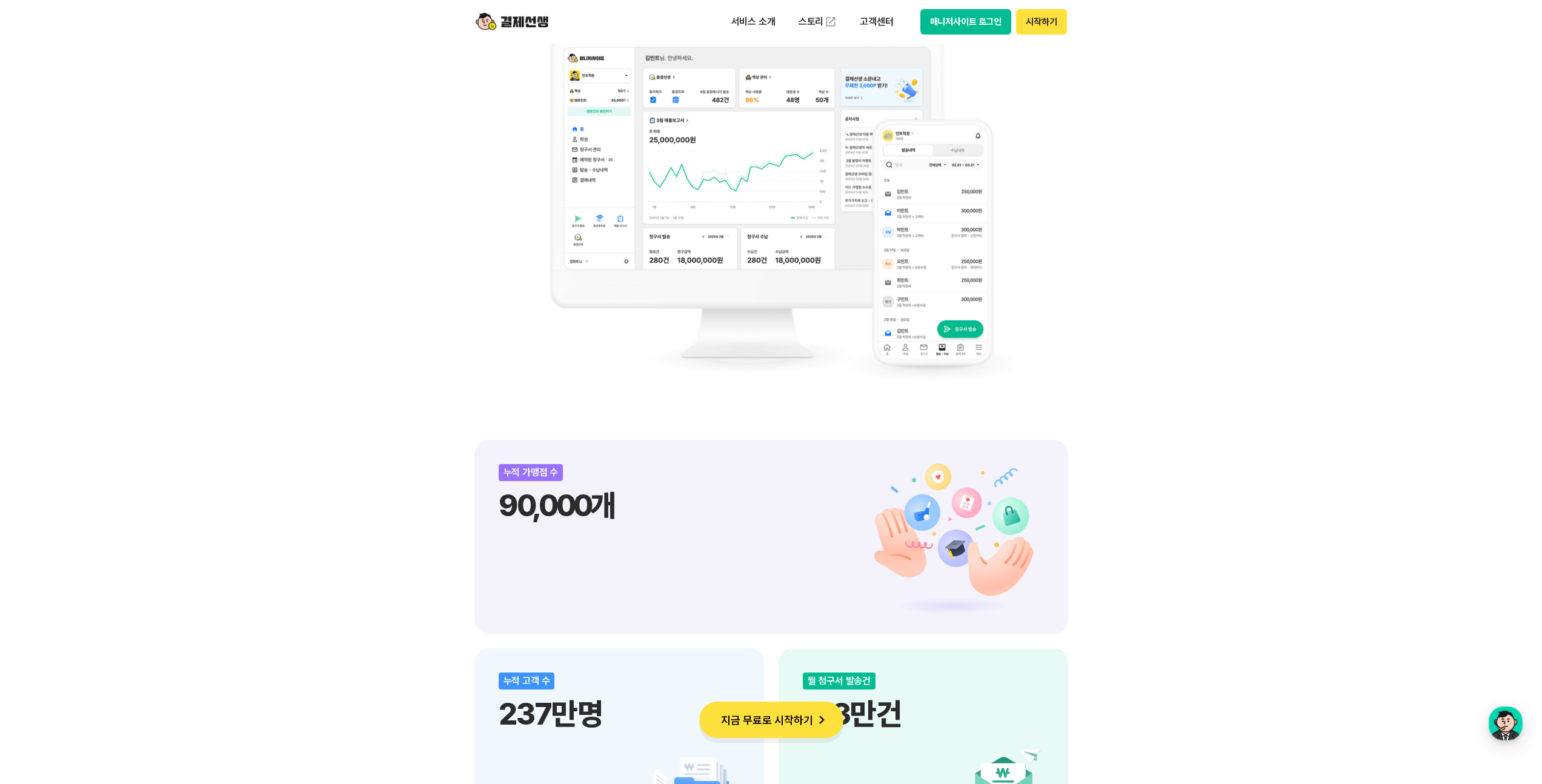
scroll to position [594, 0]
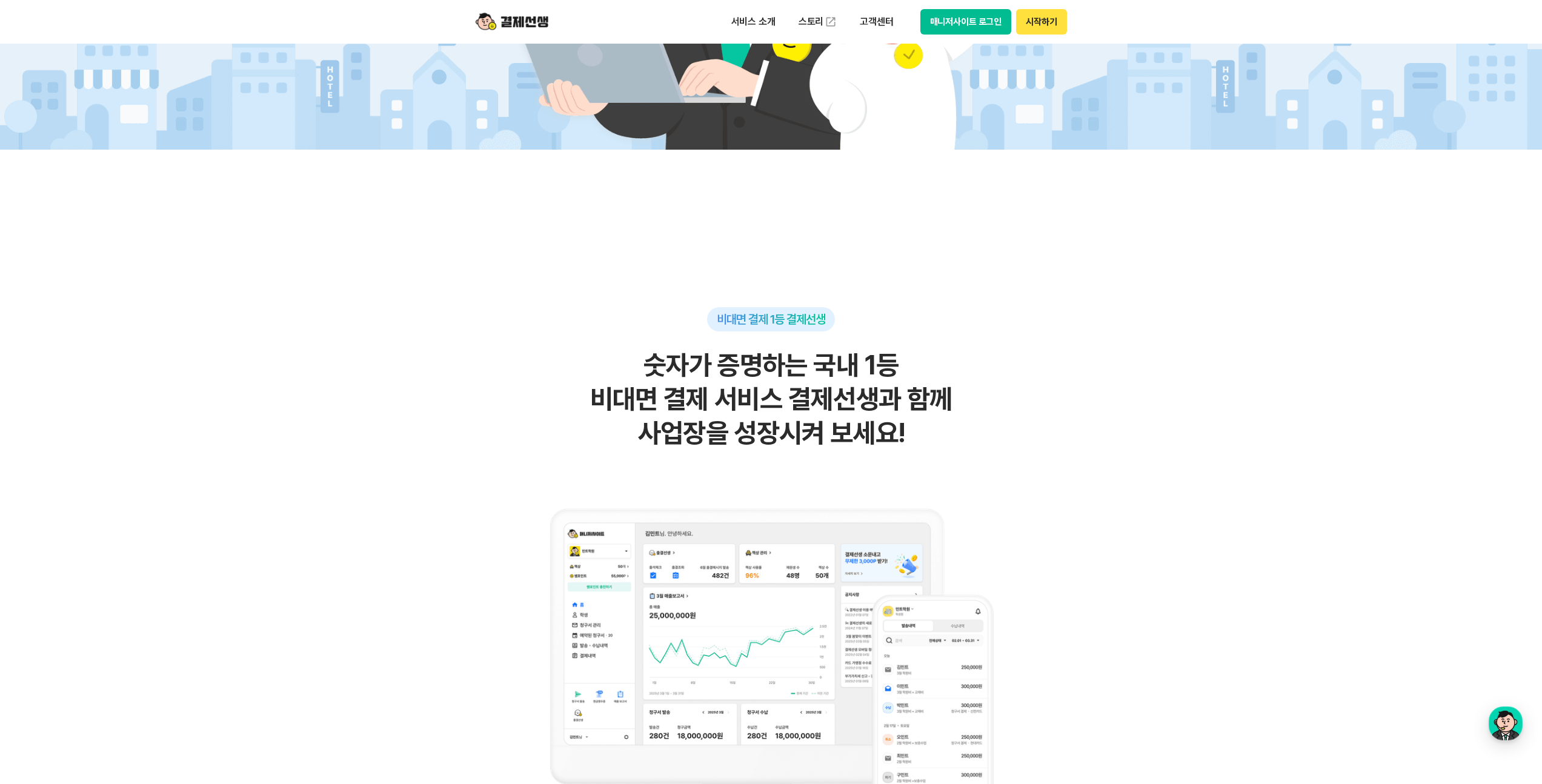
click at [1036, 27] on button "시작하기" at bounding box center [1041, 22] width 50 height 26
